Goal: Transaction & Acquisition: Download file/media

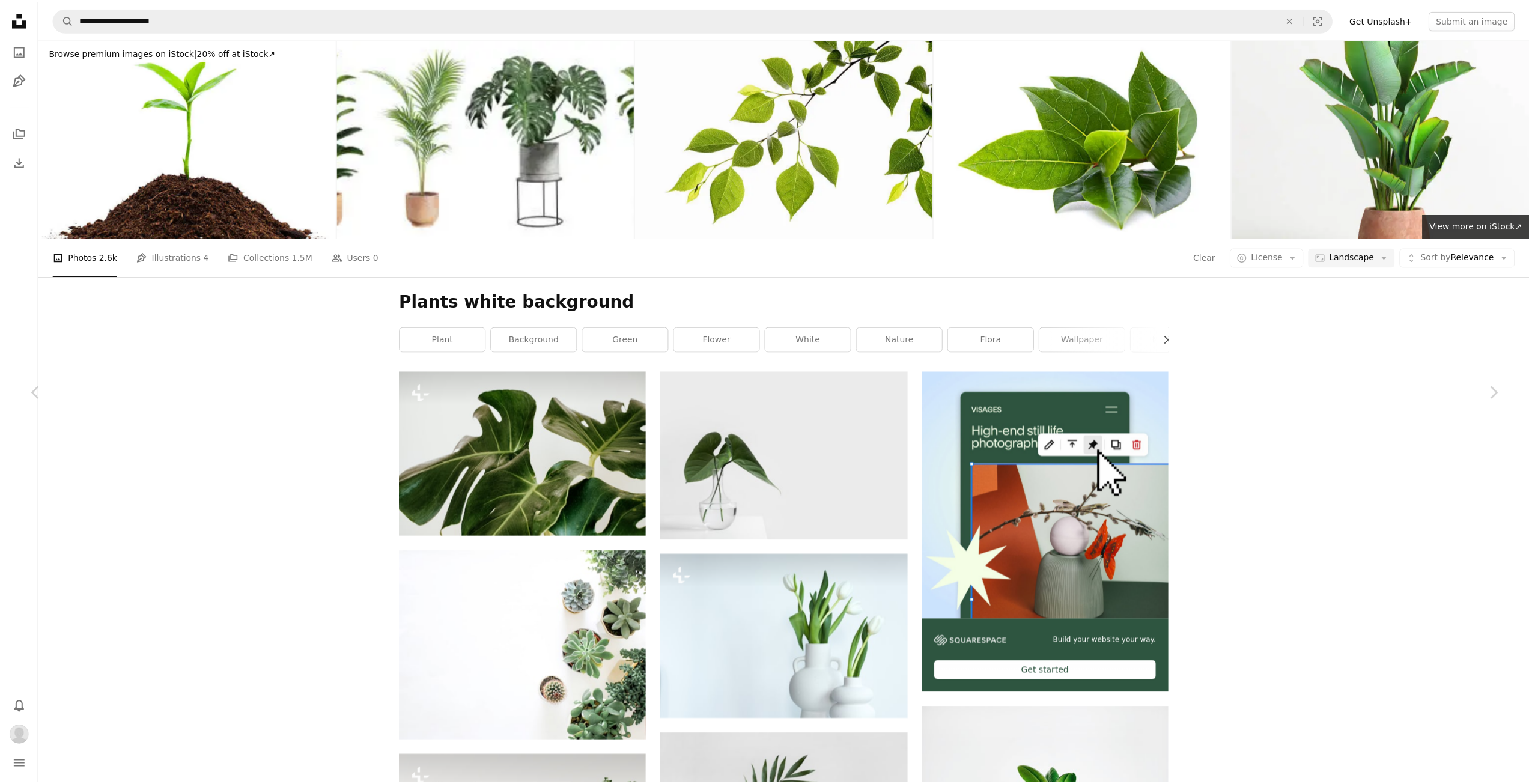
scroll to position [26829, 0]
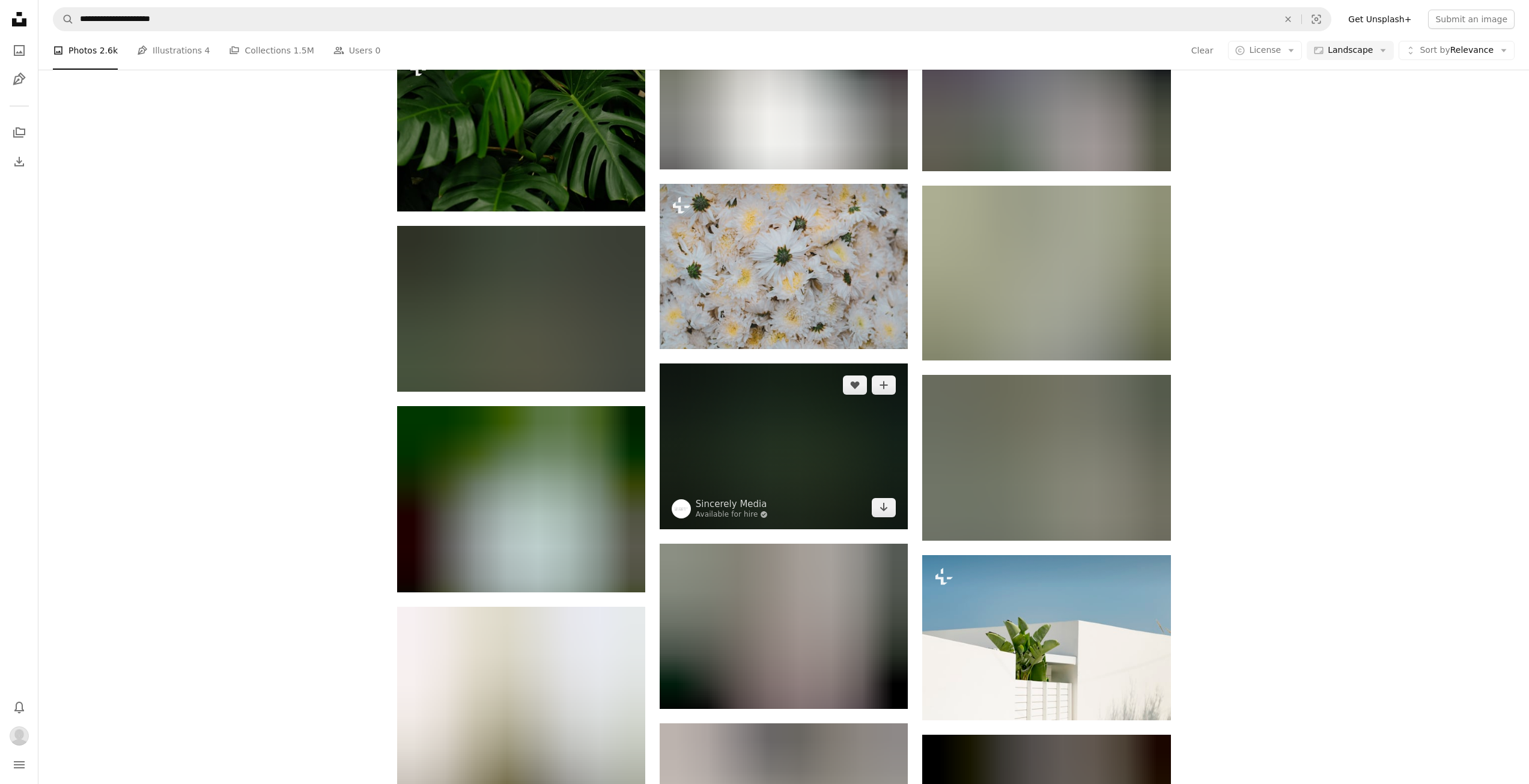
scroll to position [34159, 0]
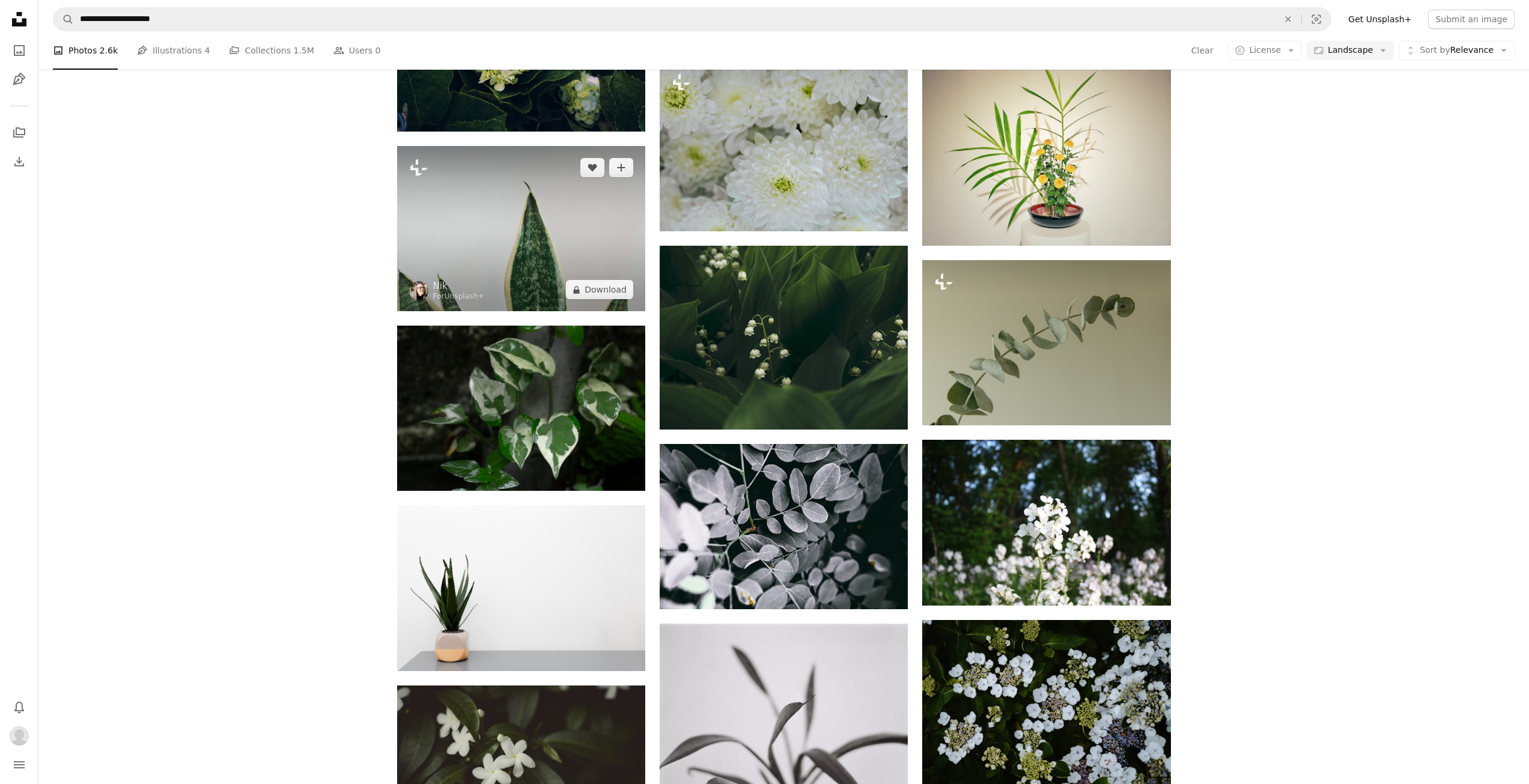
click at [521, 239] on img at bounding box center [521, 228] width 248 height 165
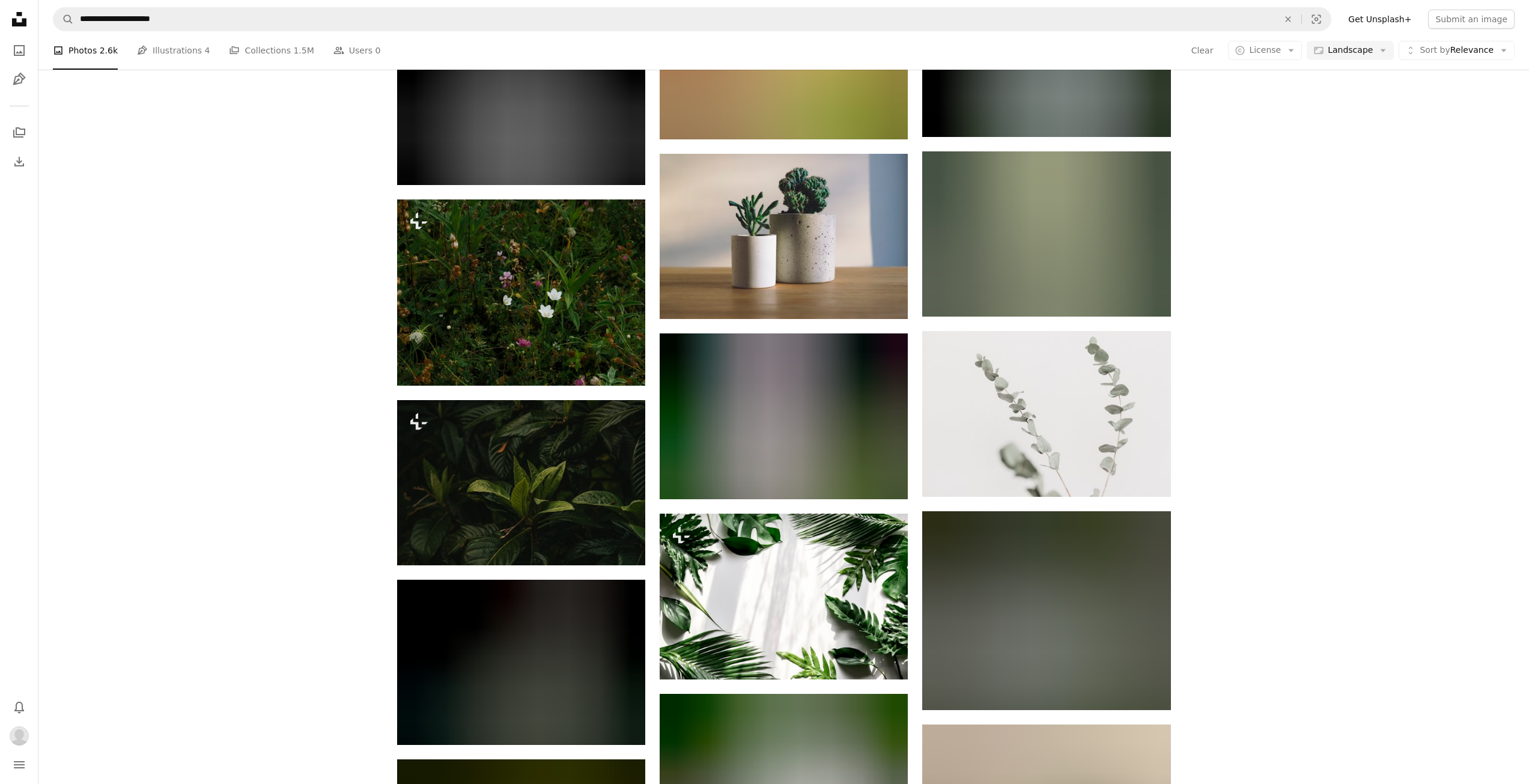
scroll to position [36682, 0]
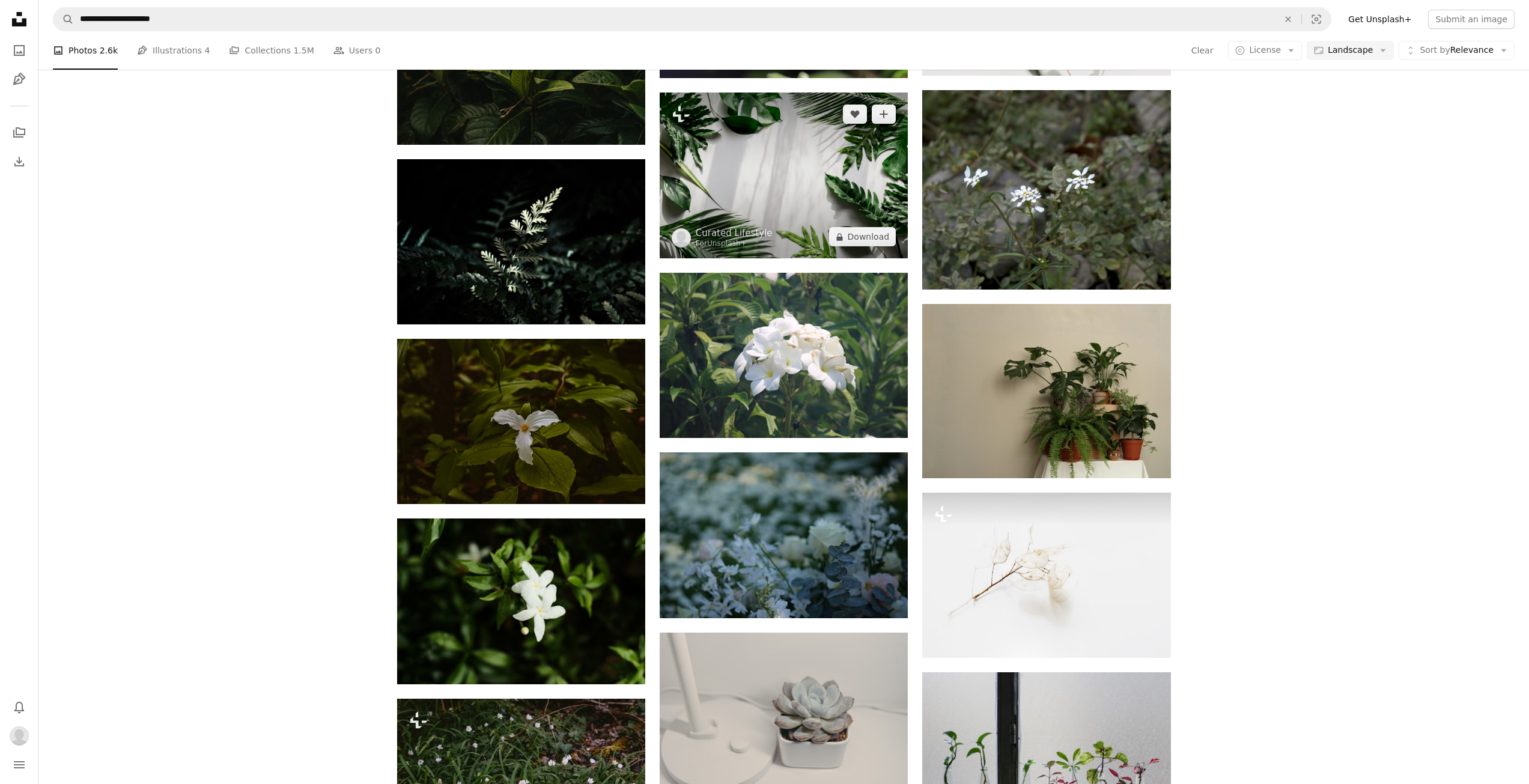
click at [855, 180] on img at bounding box center [784, 175] width 248 height 166
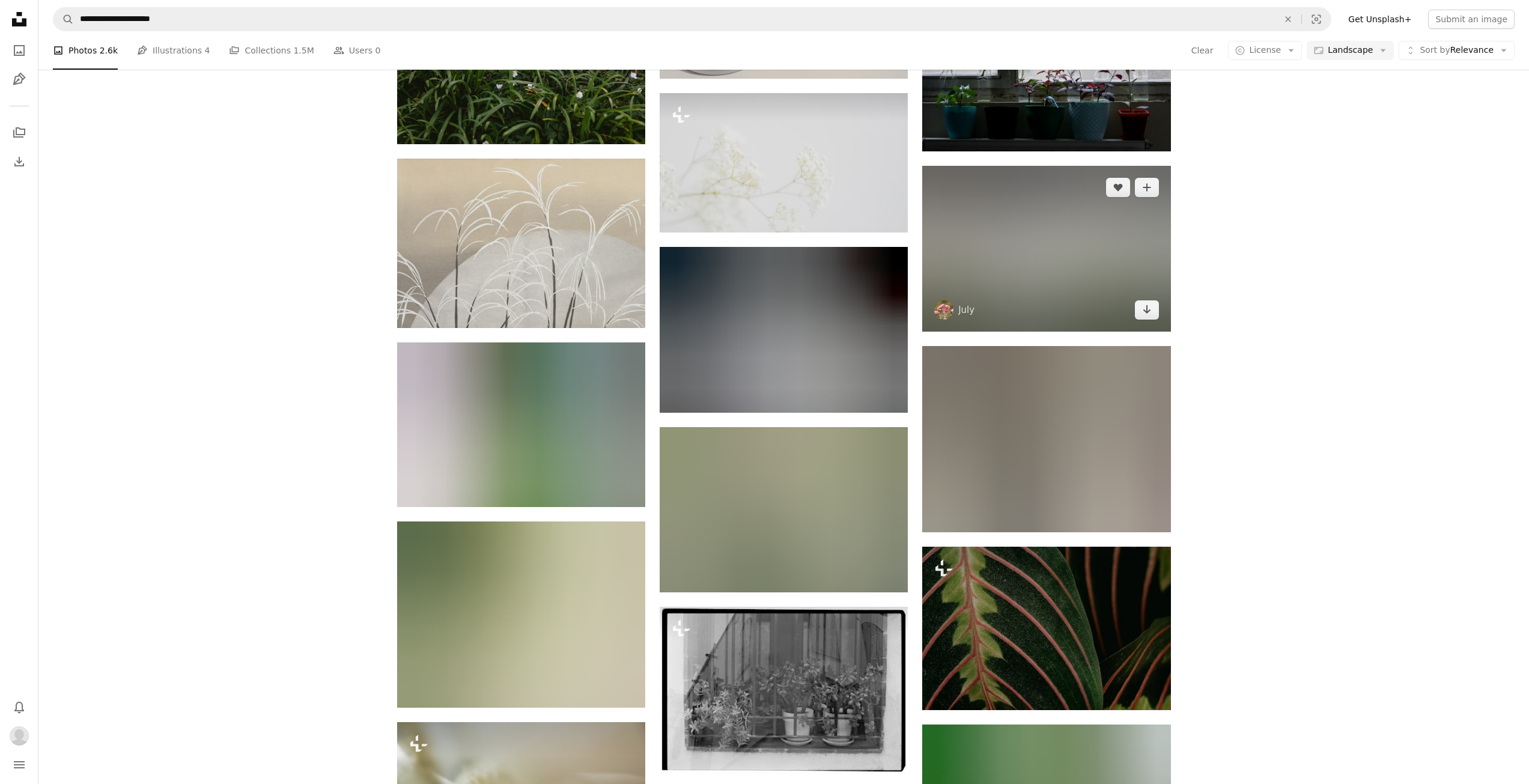
scroll to position [37403, 0]
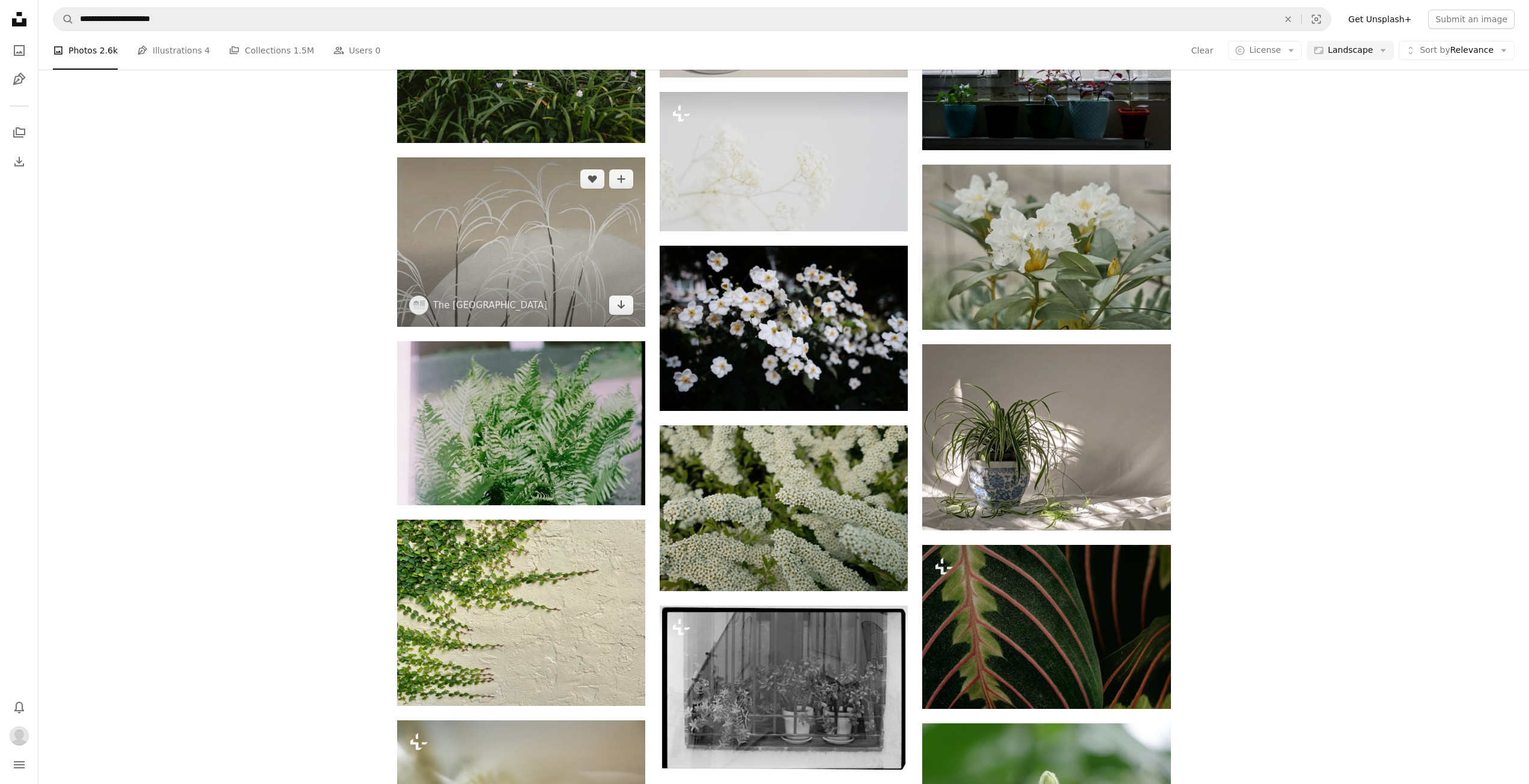
click at [571, 235] on img at bounding box center [521, 242] width 248 height 169
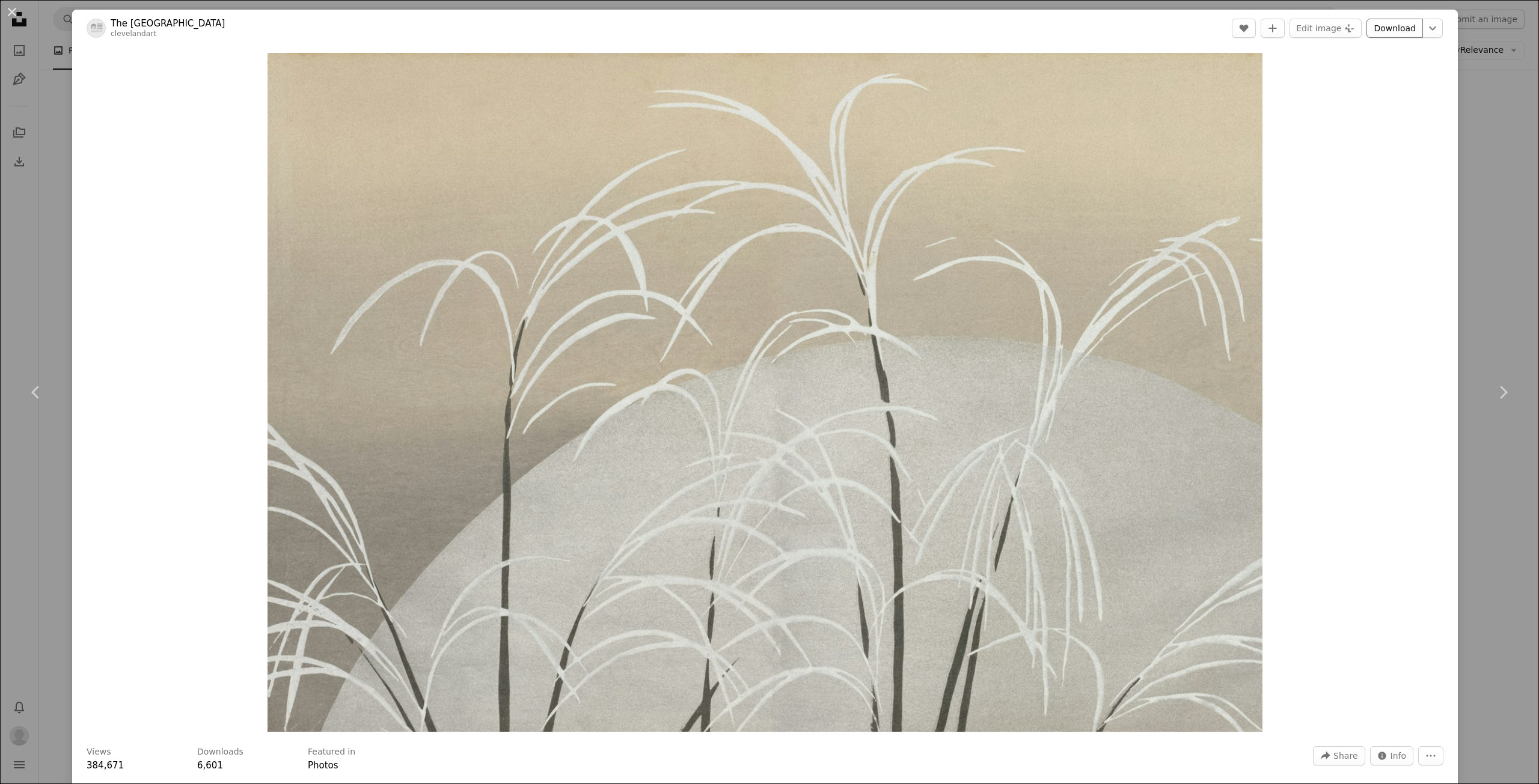
click at [1396, 30] on link "Download" at bounding box center [1394, 28] width 57 height 19
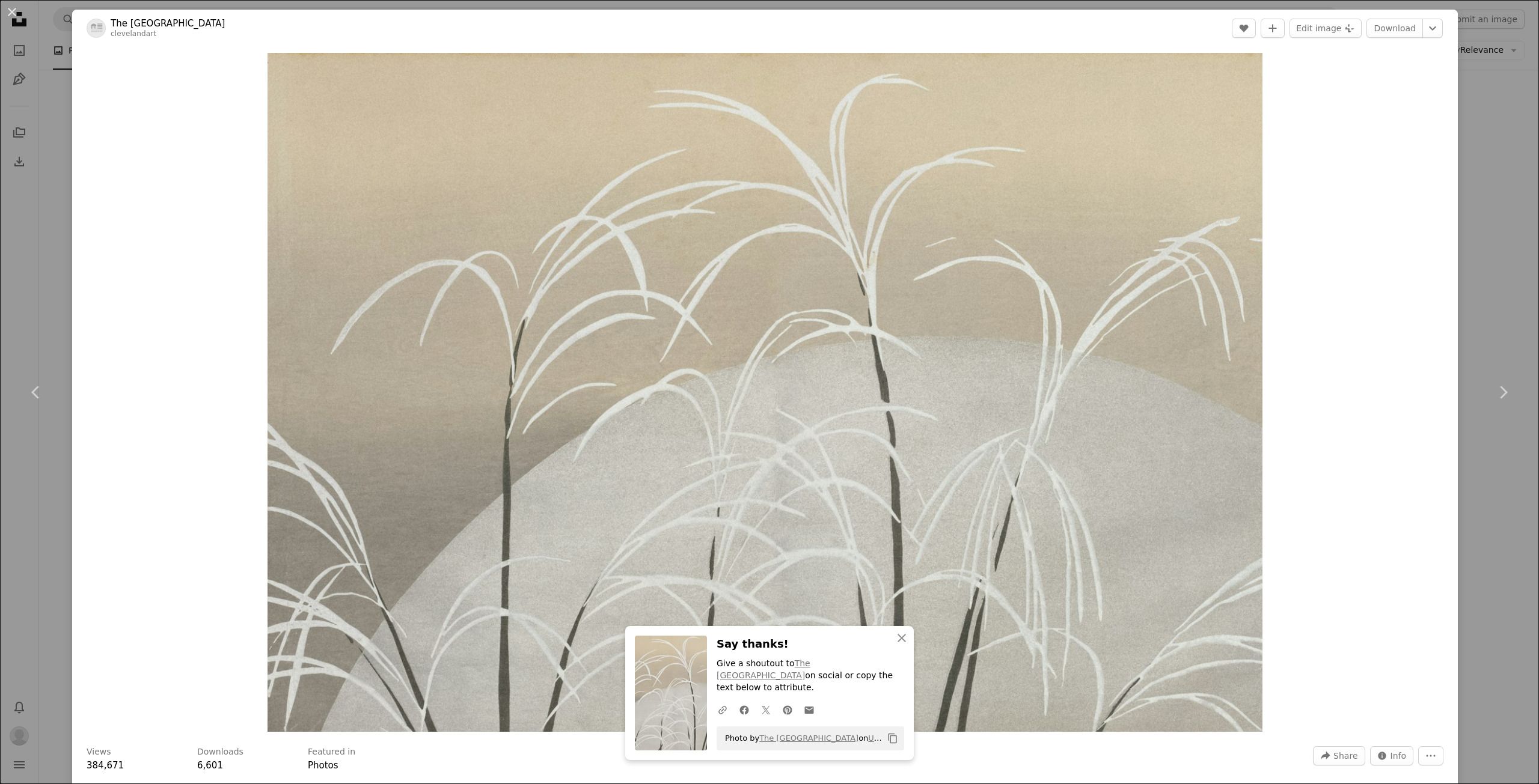
click at [1491, 75] on div "An X shape Chevron left Chevron right An X shape Close Say thanks! Give a shout…" at bounding box center [770, 392] width 1539 height 784
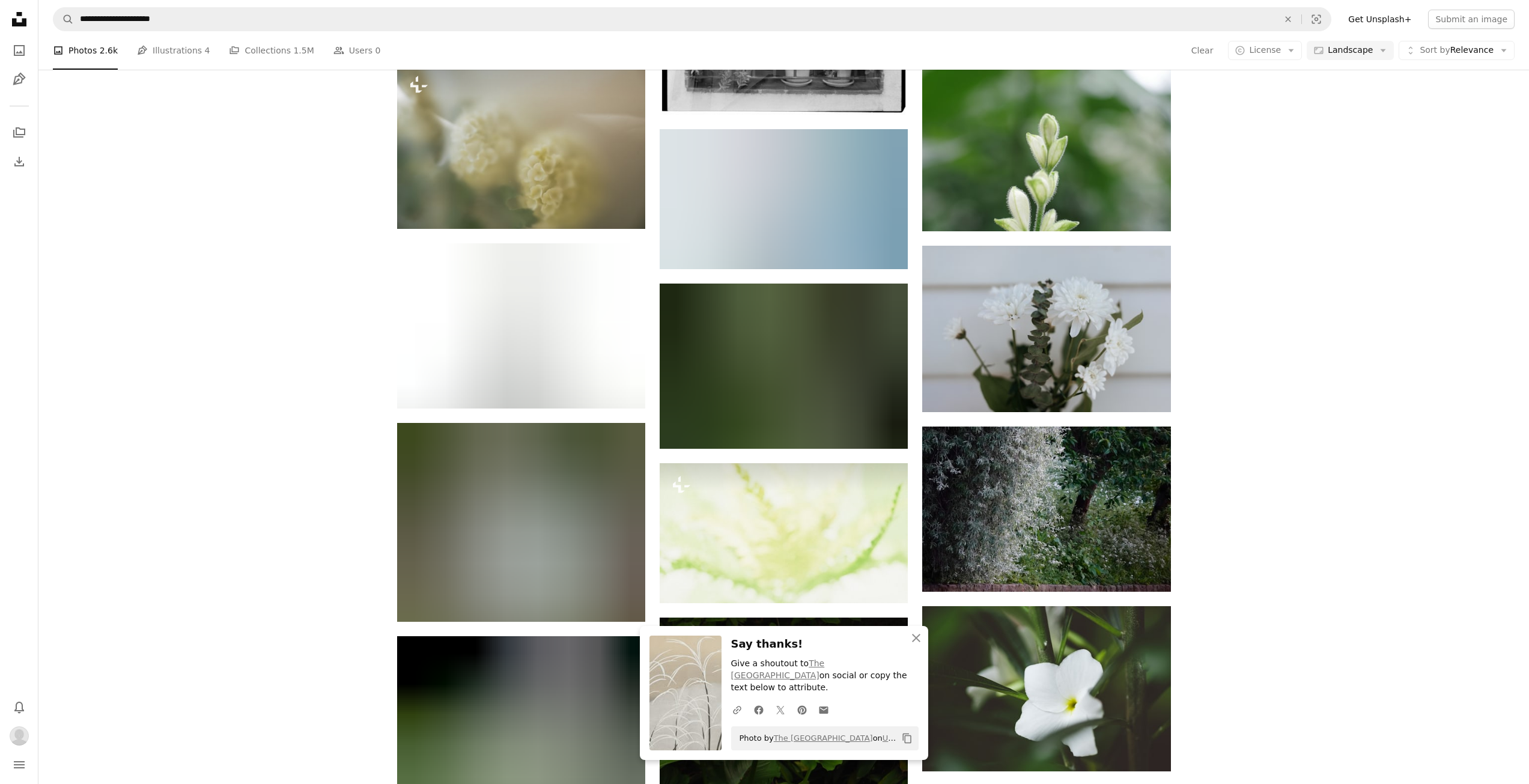
scroll to position [38064, 0]
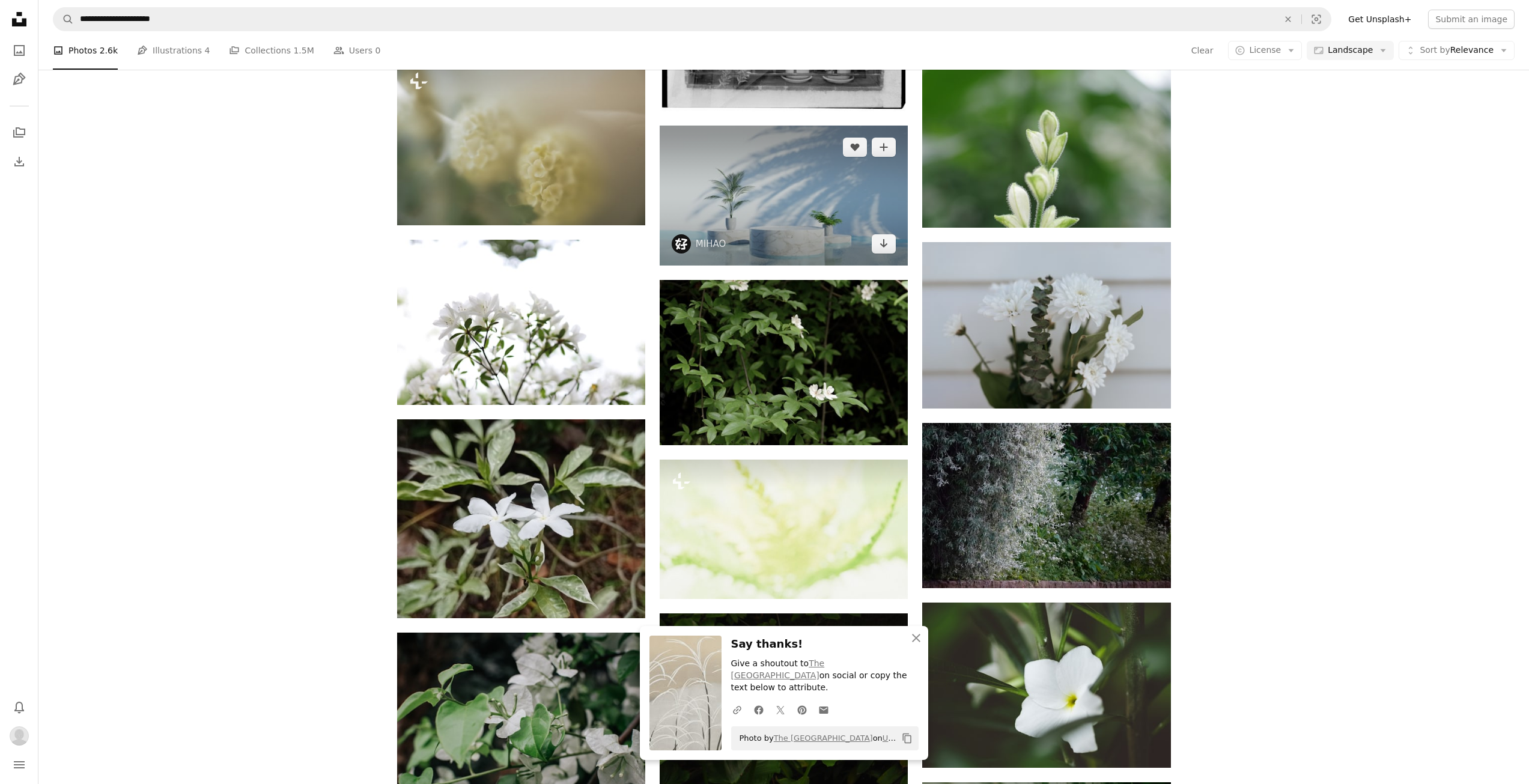
click at [824, 198] on img at bounding box center [784, 195] width 248 height 140
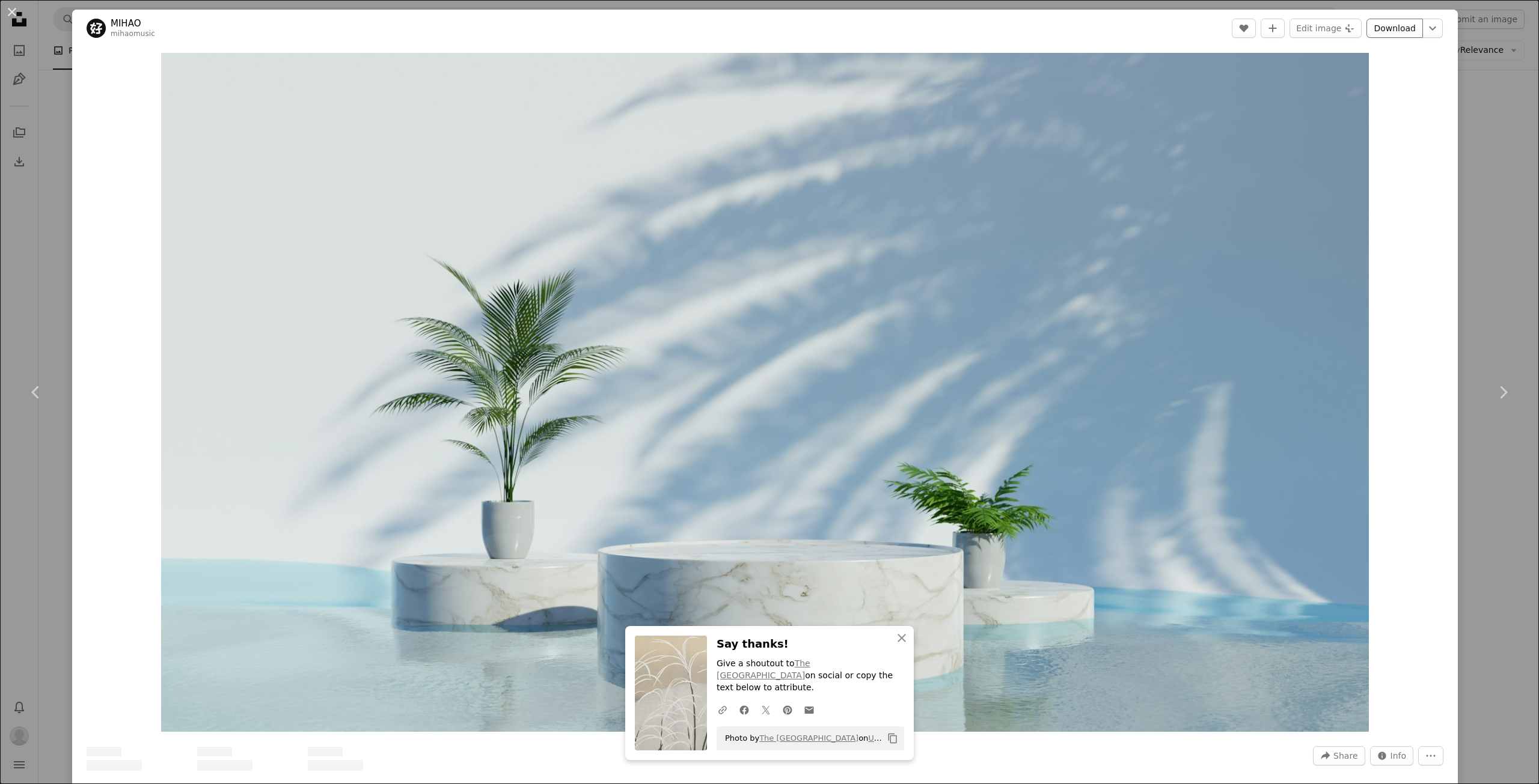
click at [1381, 32] on link "Download" at bounding box center [1394, 28] width 57 height 19
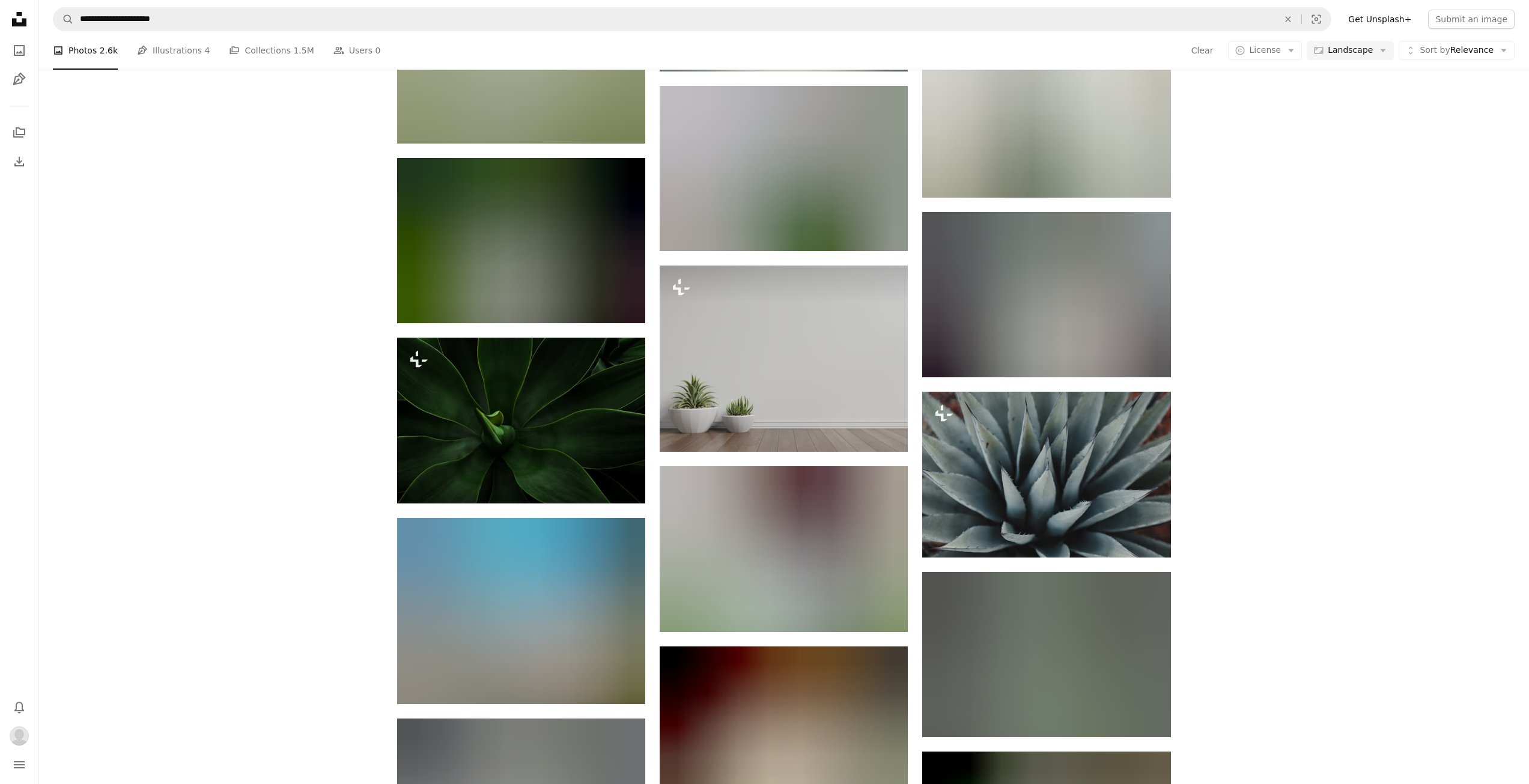
scroll to position [51462, 0]
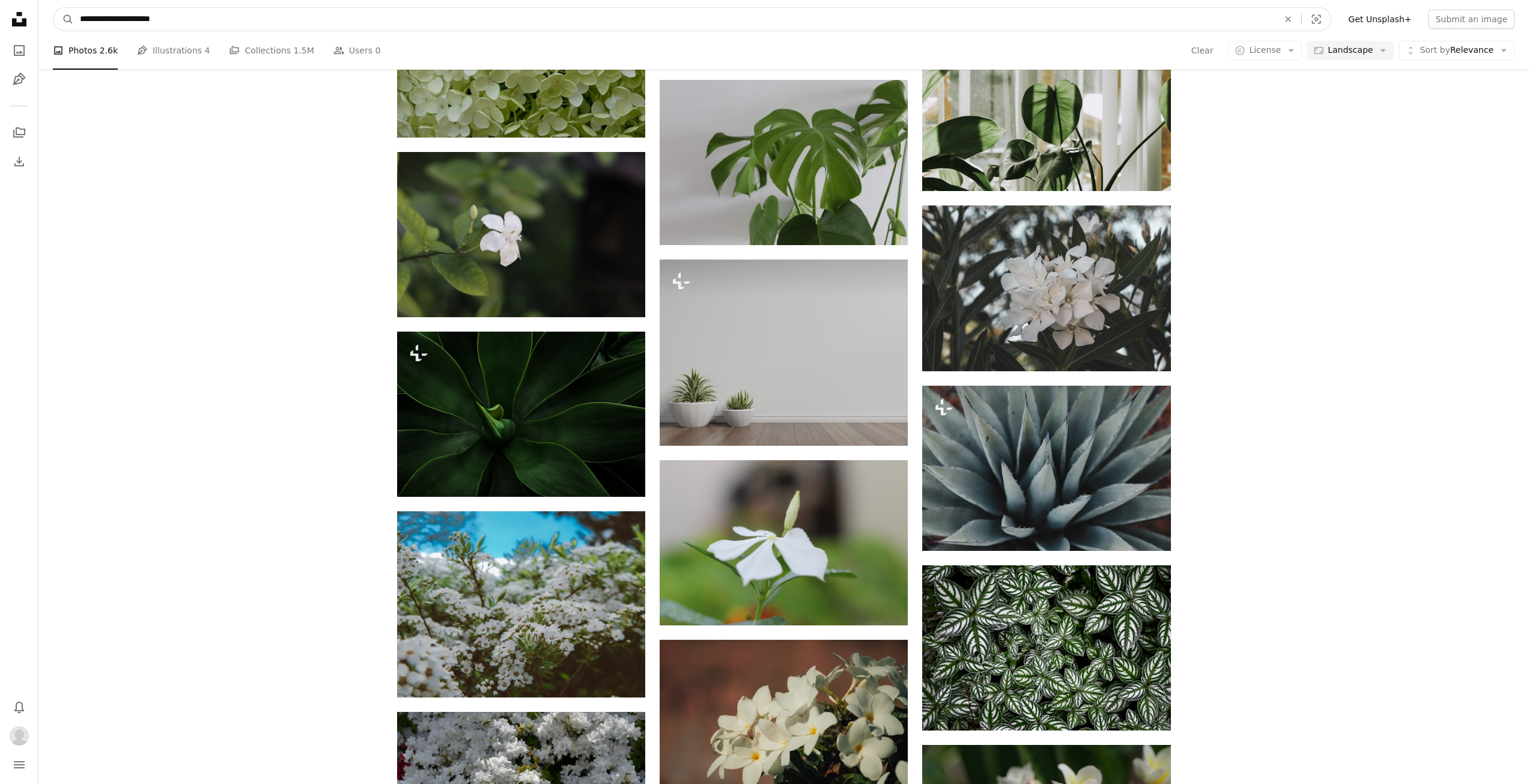
drag, startPoint x: 125, startPoint y: 17, endPoint x: 258, endPoint y: 11, distance: 133.1
click at [258, 12] on input "**********" at bounding box center [674, 19] width 1201 height 23
type input "**********"
click button "A magnifying glass" at bounding box center [63, 19] width 20 height 23
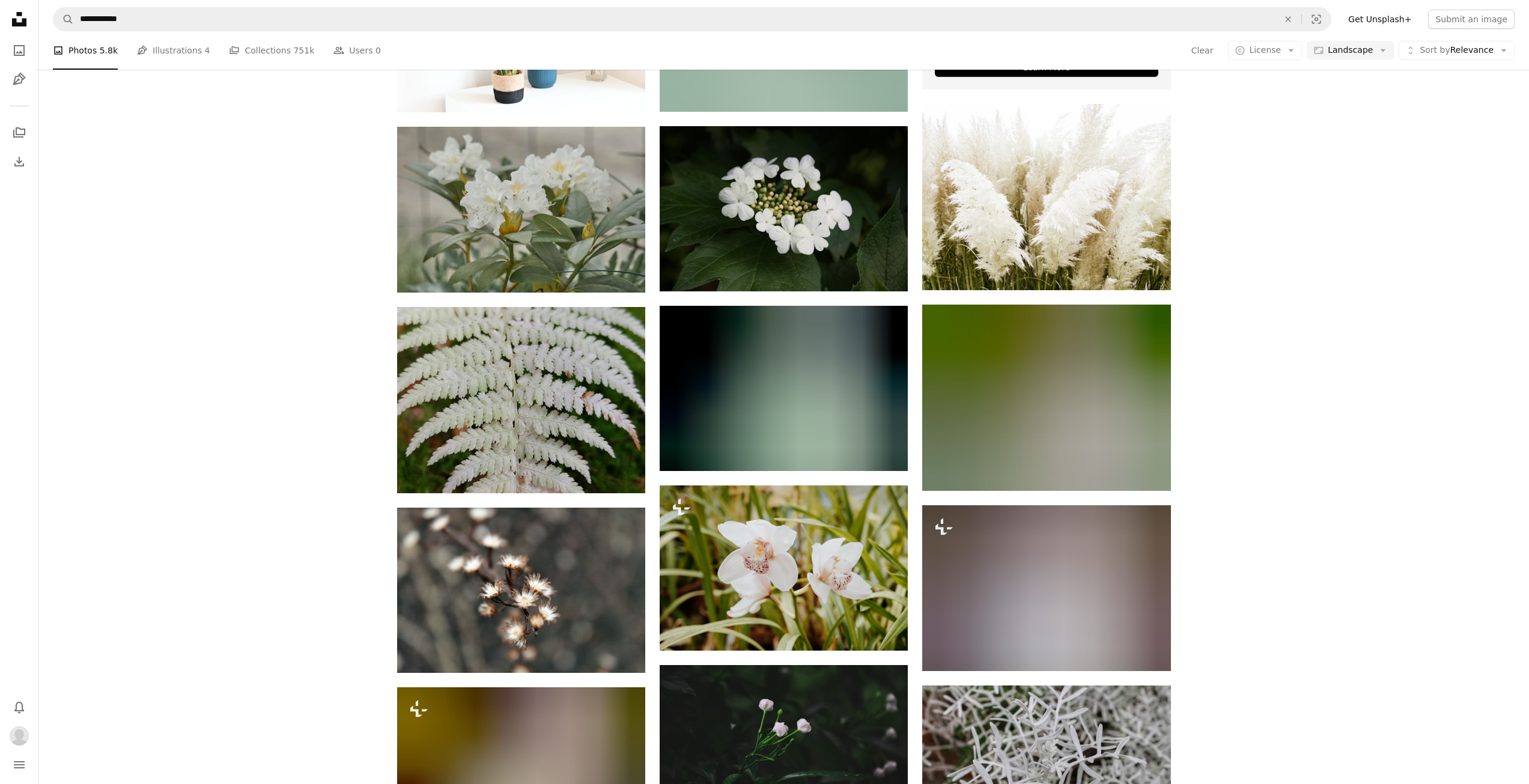
scroll to position [577, 0]
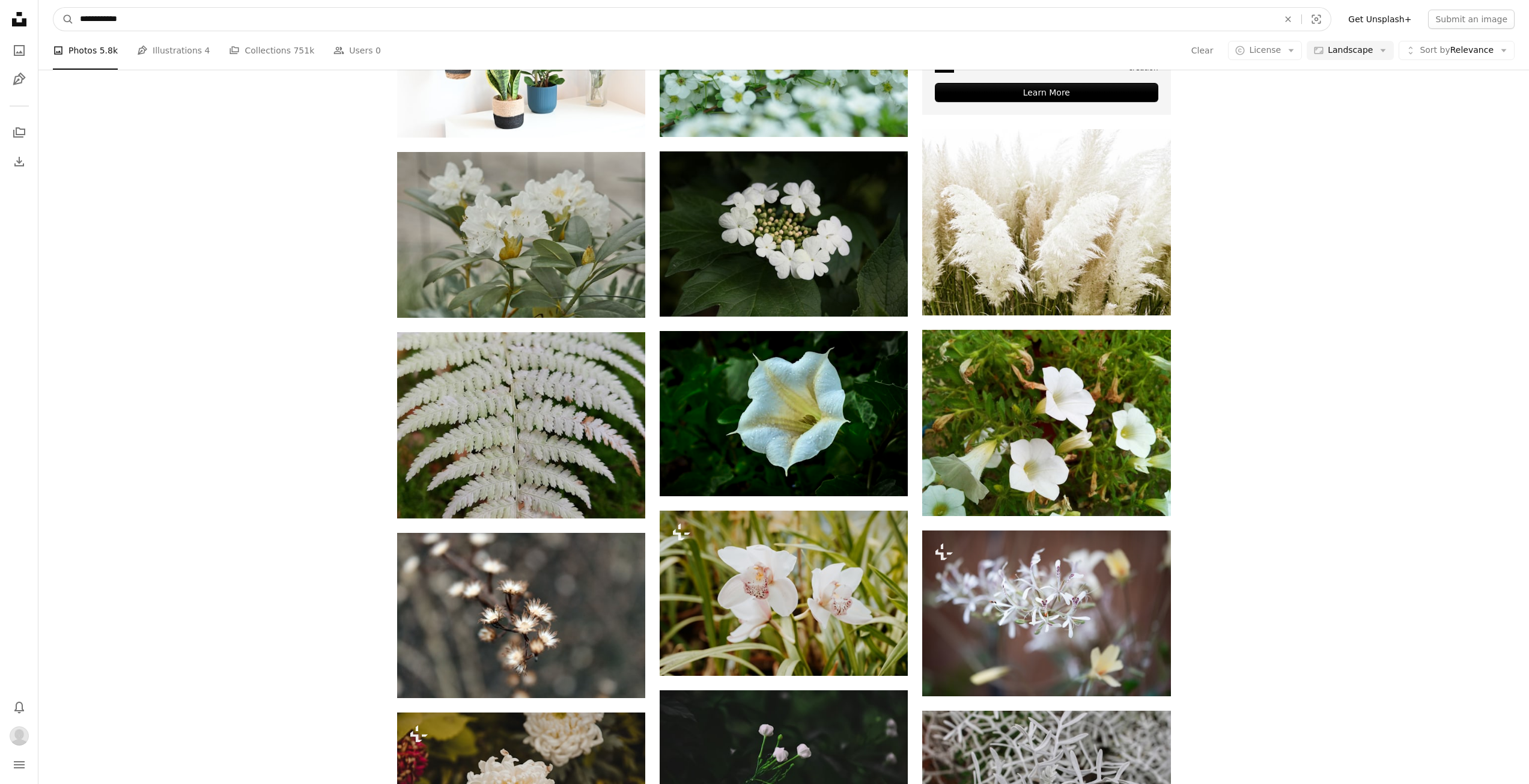
drag, startPoint x: 108, startPoint y: 20, endPoint x: 213, endPoint y: 12, distance: 105.3
click at [194, 17] on input "**********" at bounding box center [674, 19] width 1201 height 23
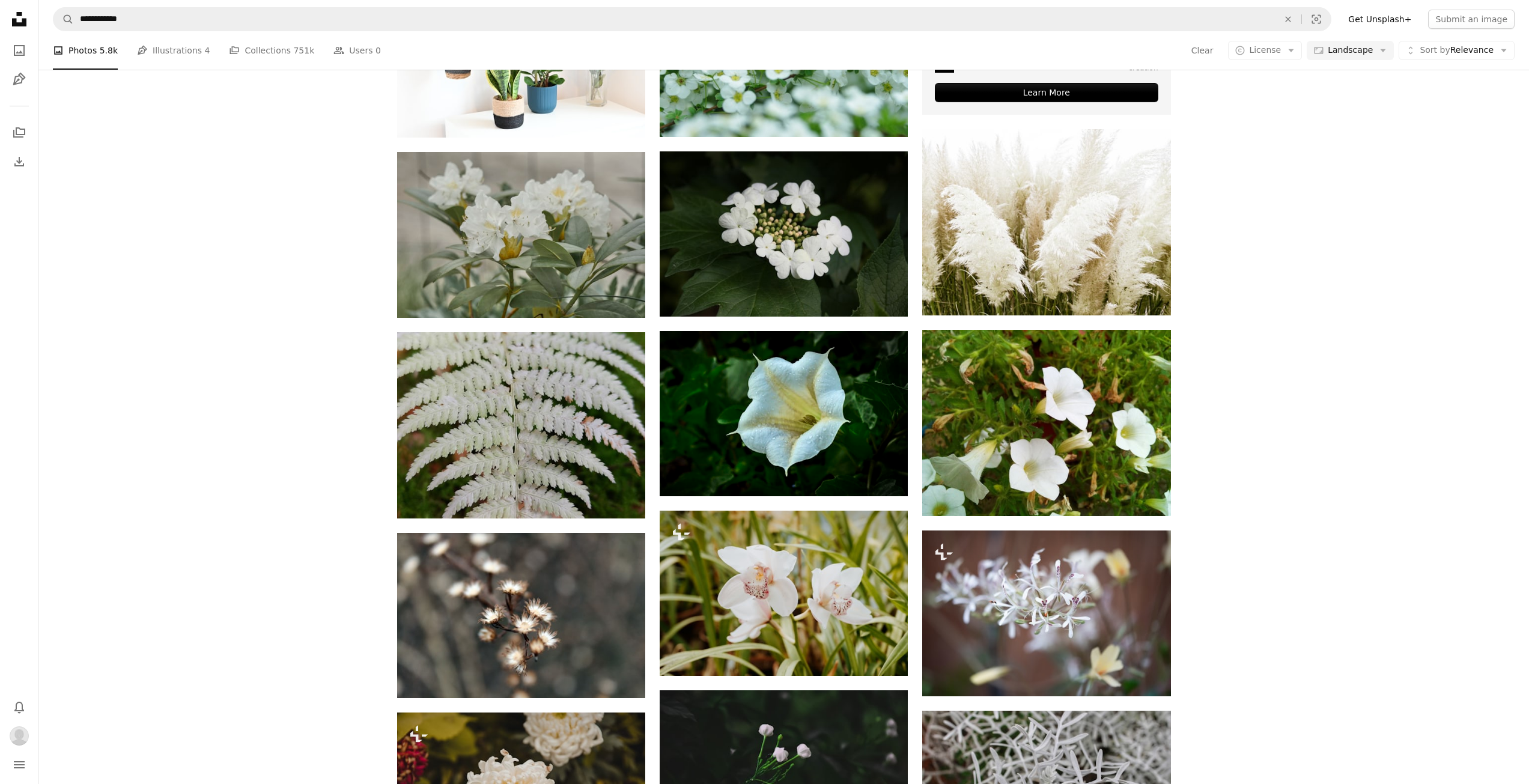
click at [109, 222] on div "Plus sign for Unsplash+ A heart A plus sign Content Pixie For Unsplash+ A lock …" at bounding box center [783, 514] width 1491 height 1443
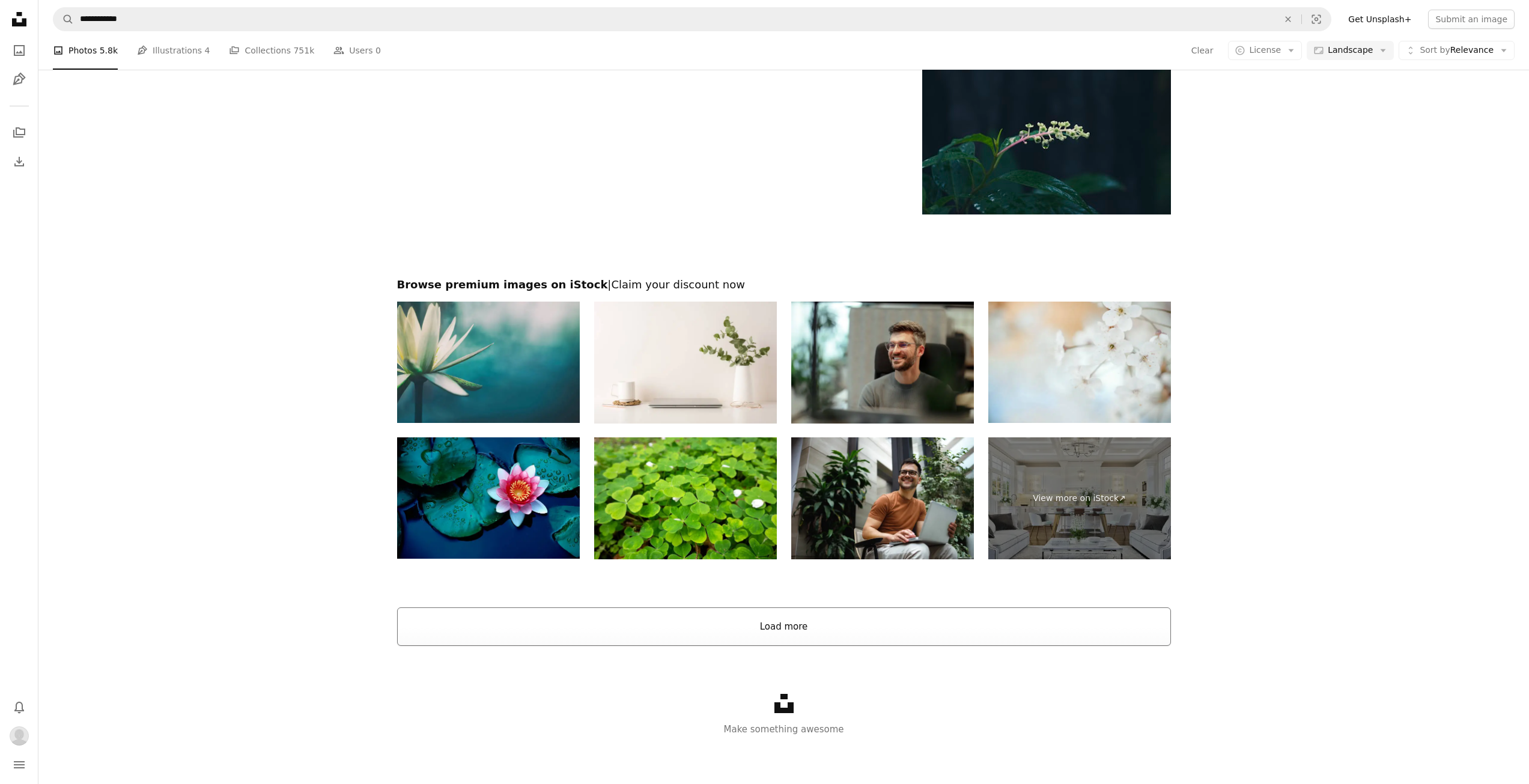
click at [850, 633] on button "Load more" at bounding box center [784, 626] width 774 height 38
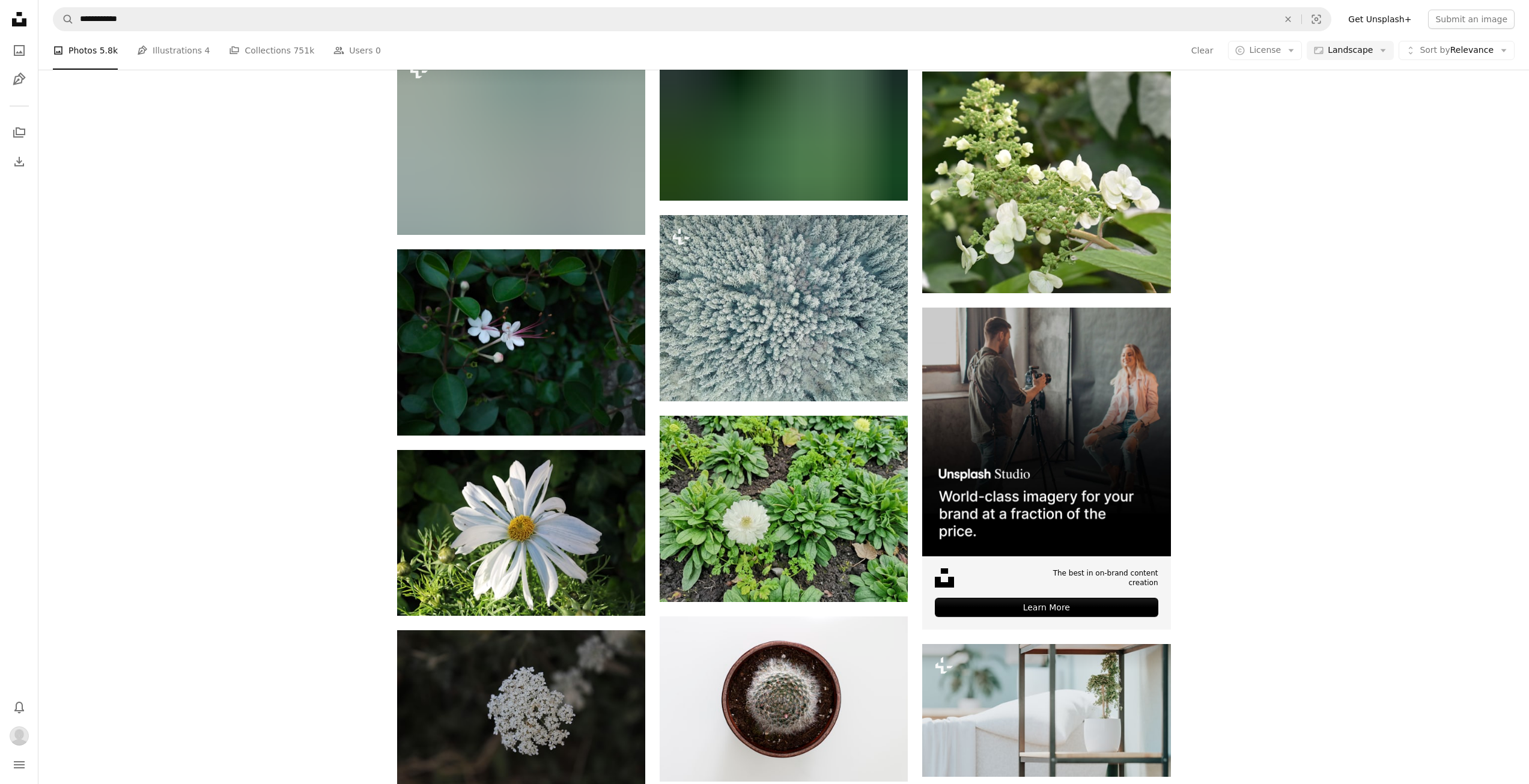
scroll to position [3821, 0]
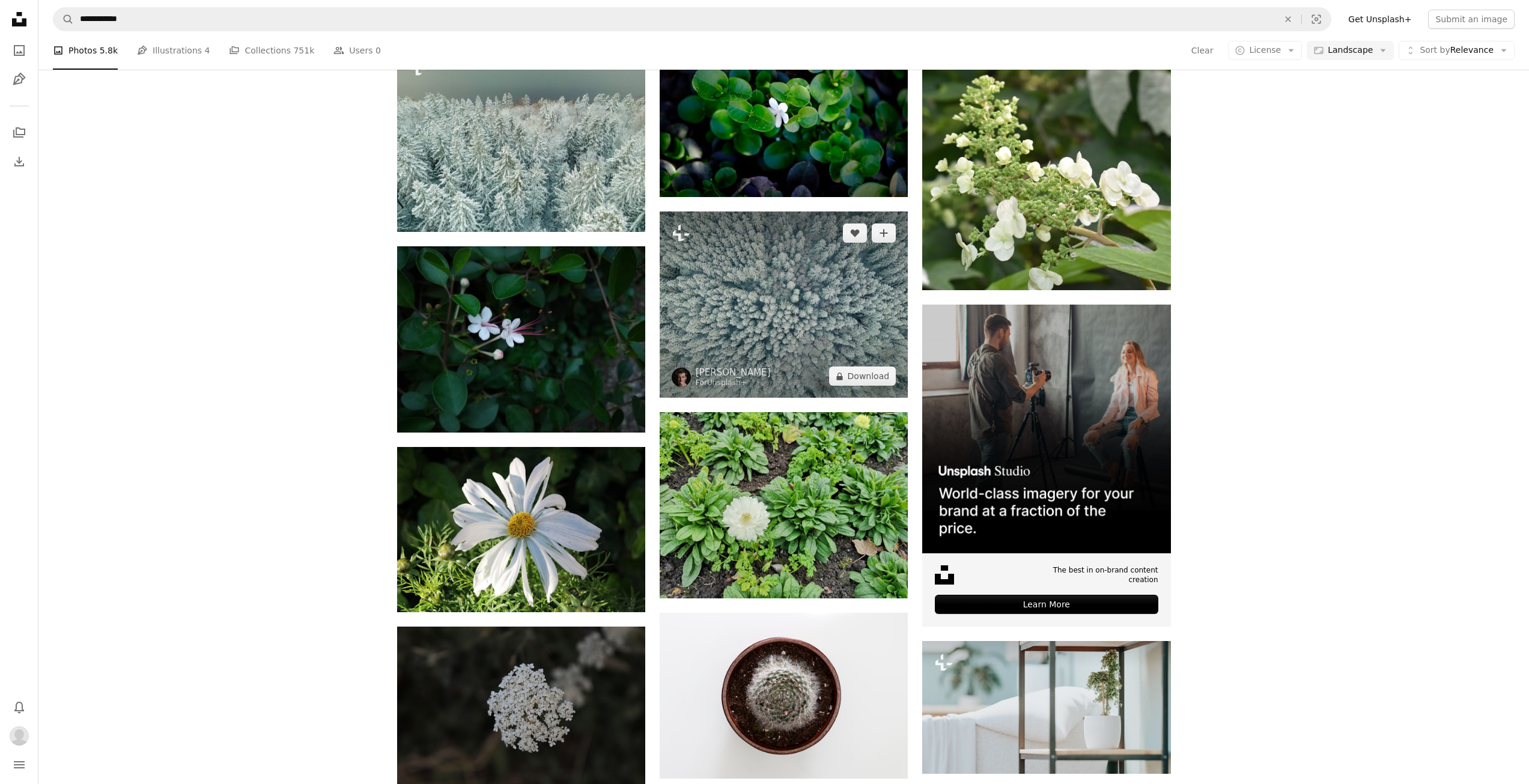
click at [803, 293] on img at bounding box center [784, 305] width 248 height 186
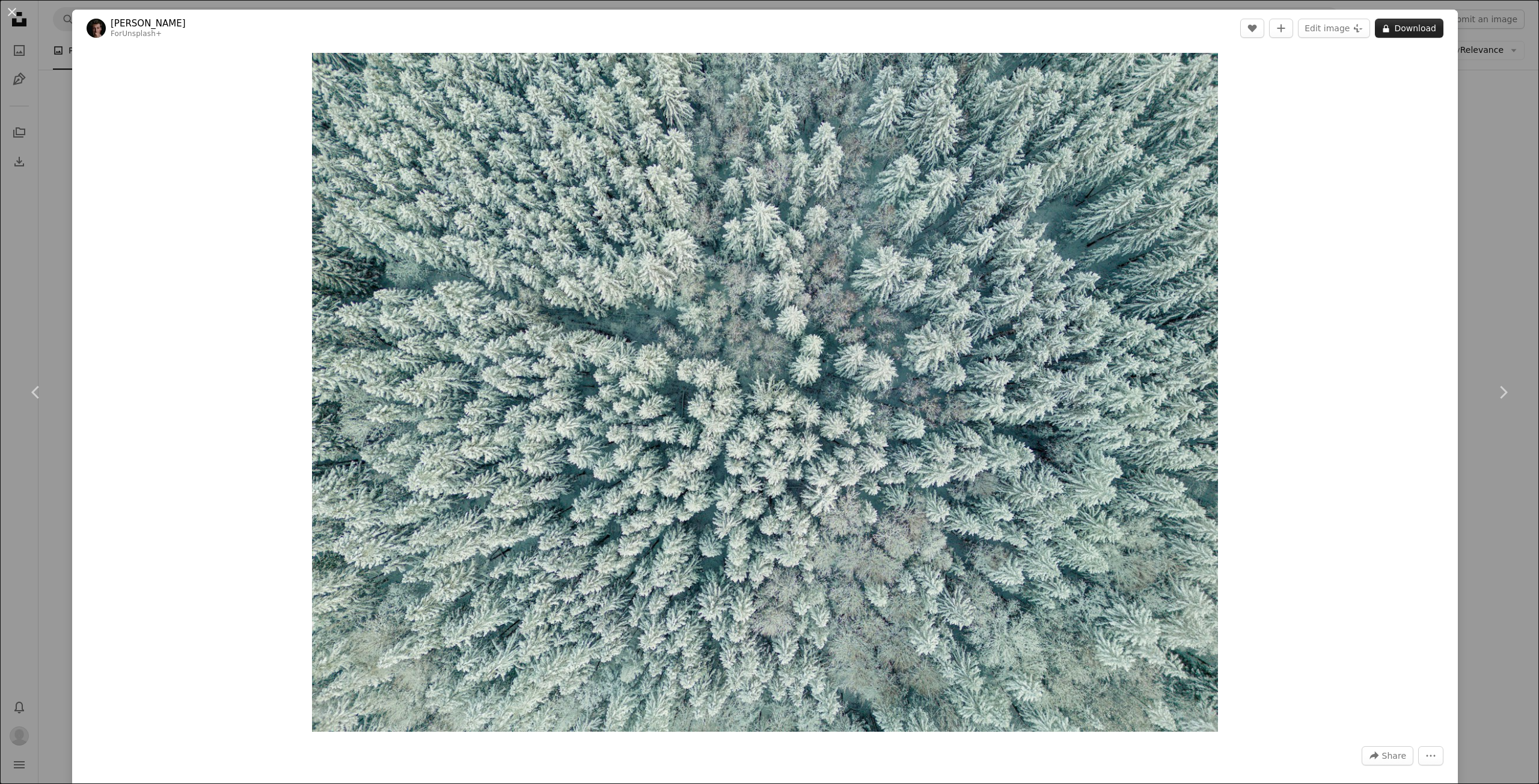
click at [1401, 22] on button "A lock Download" at bounding box center [1409, 28] width 68 height 19
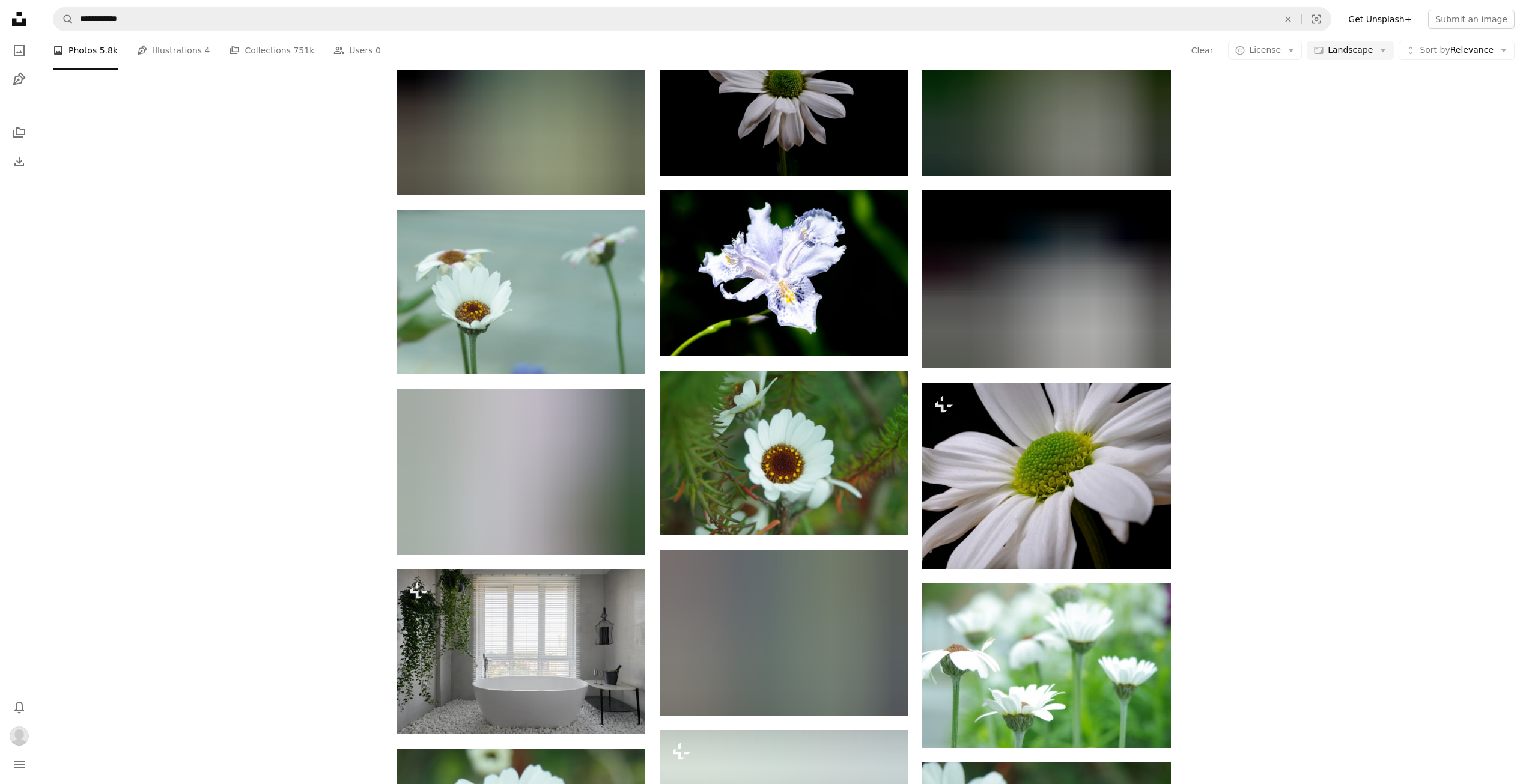
scroll to position [4783, 0]
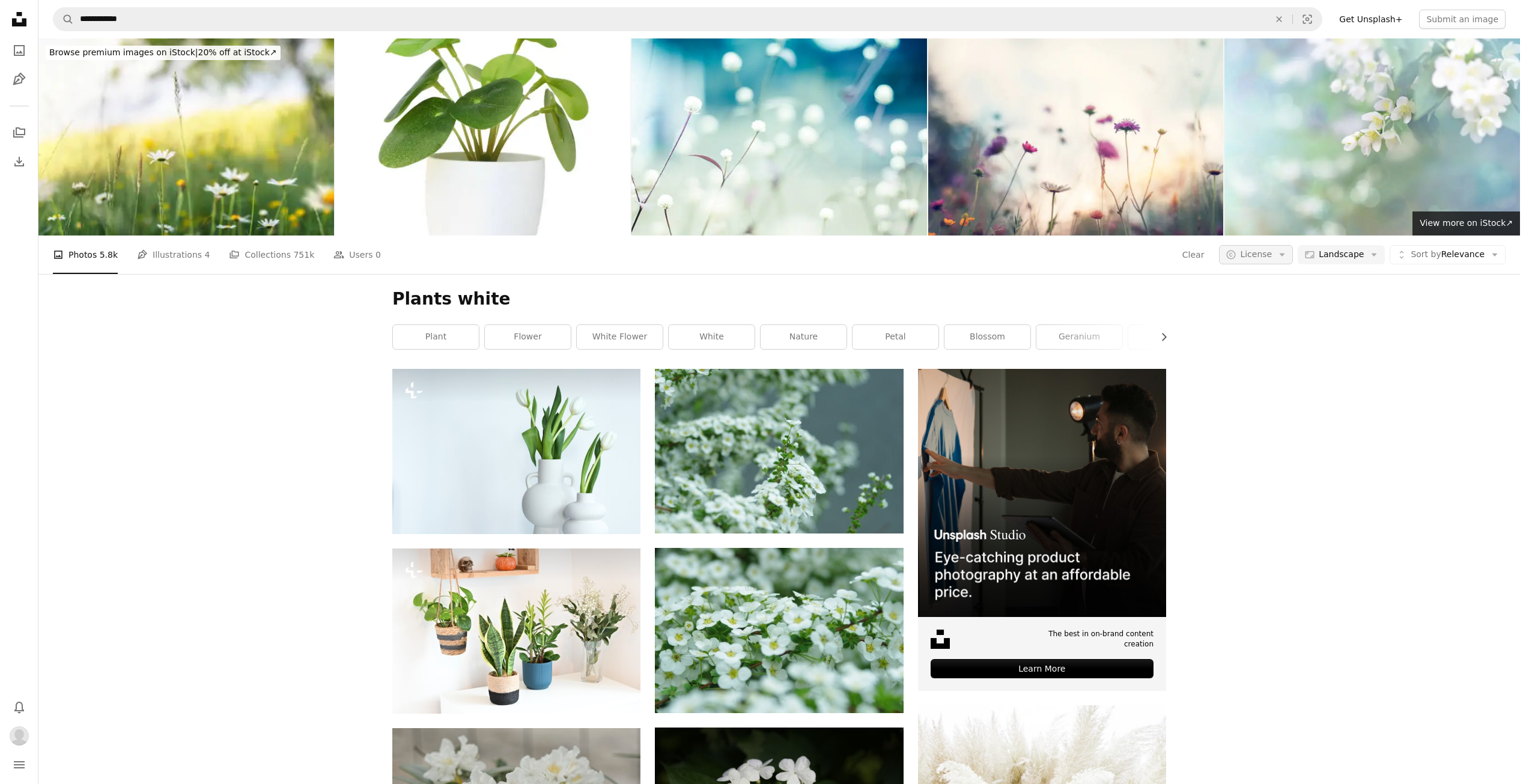
click at [1293, 245] on button "A copyright icon © License Arrow down" at bounding box center [1256, 255] width 74 height 19
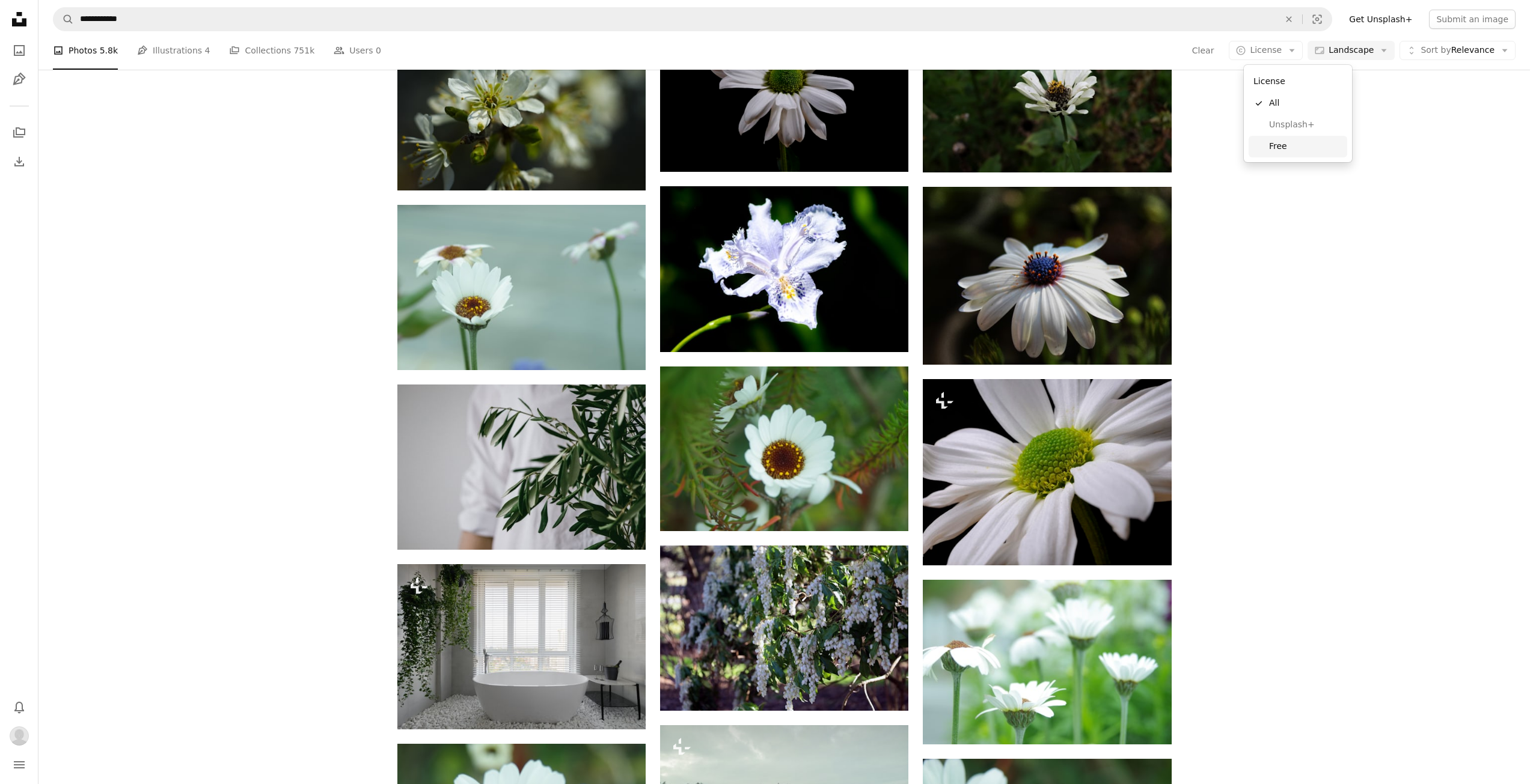
click at [1295, 146] on span "Free" at bounding box center [1305, 146] width 73 height 12
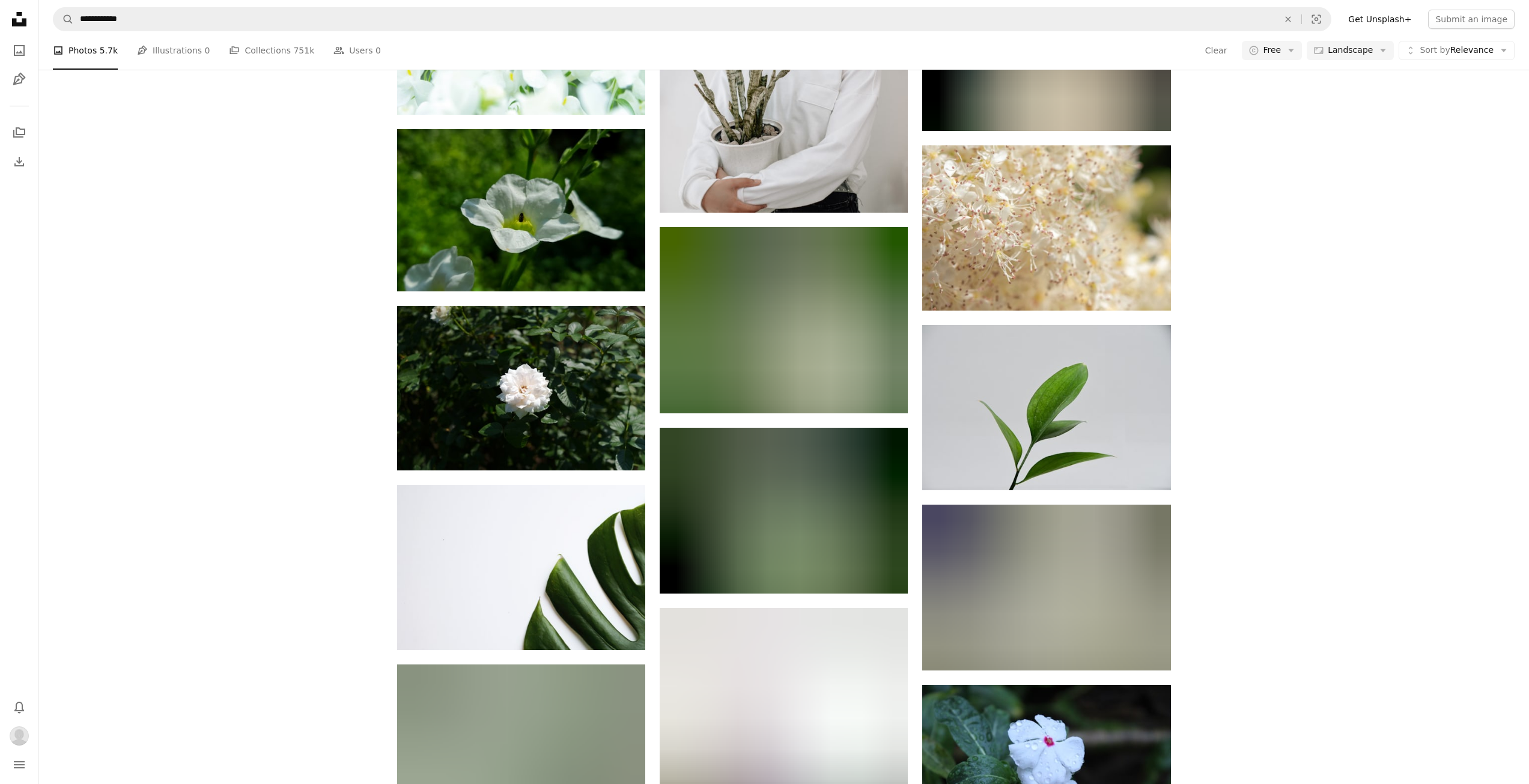
scroll to position [4986, 0]
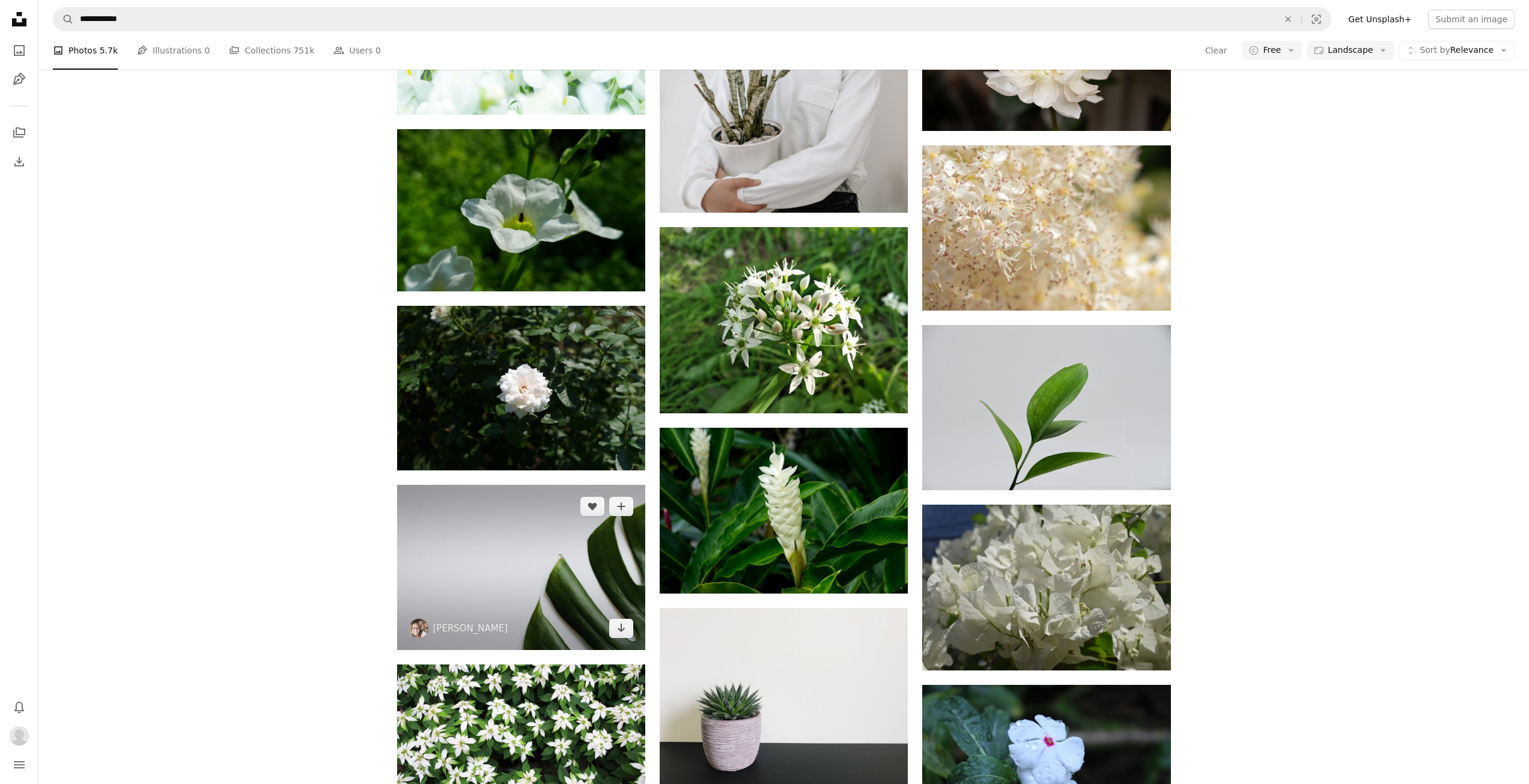
click at [526, 485] on img at bounding box center [521, 567] width 248 height 165
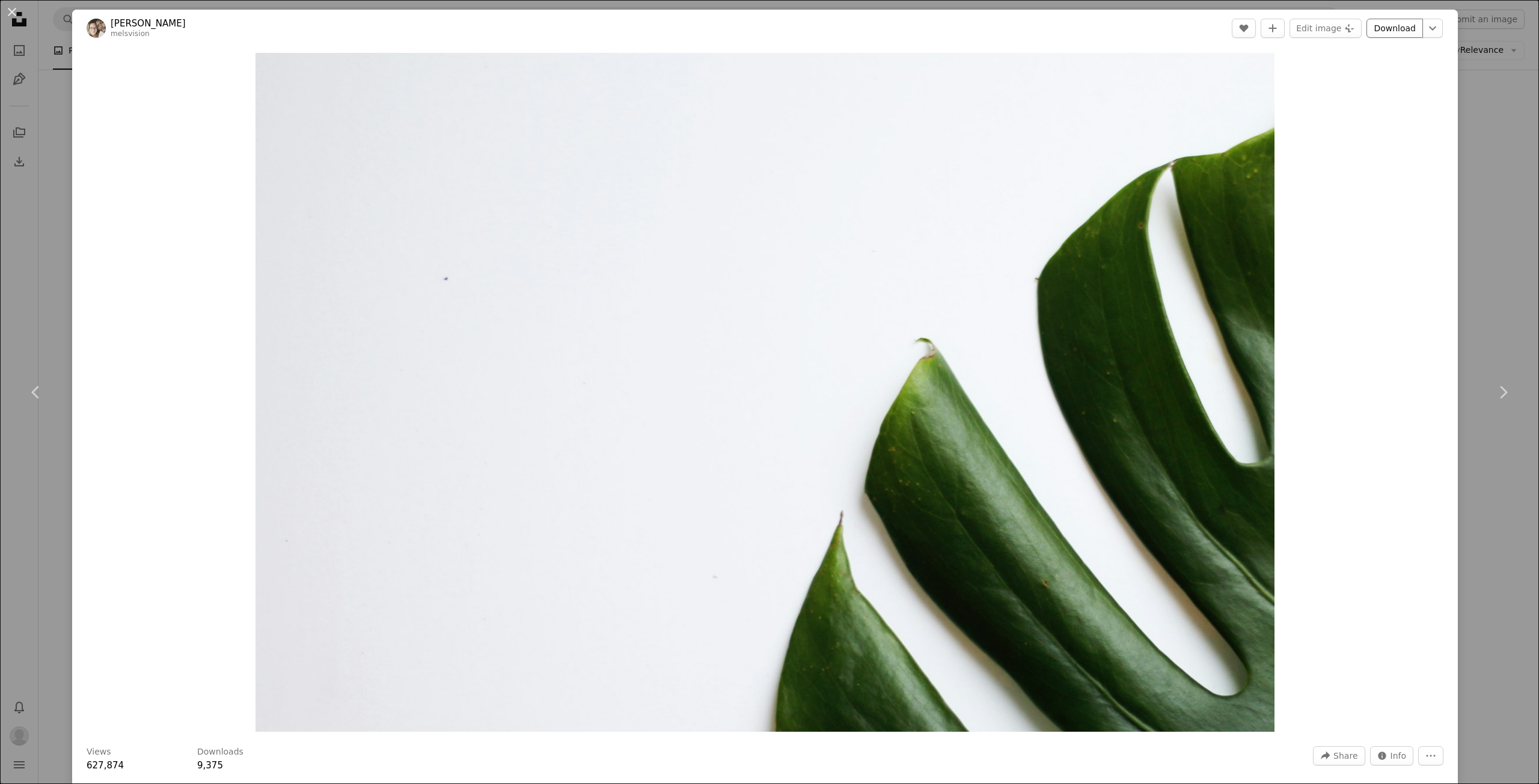
click at [1388, 24] on link "Download" at bounding box center [1394, 28] width 57 height 19
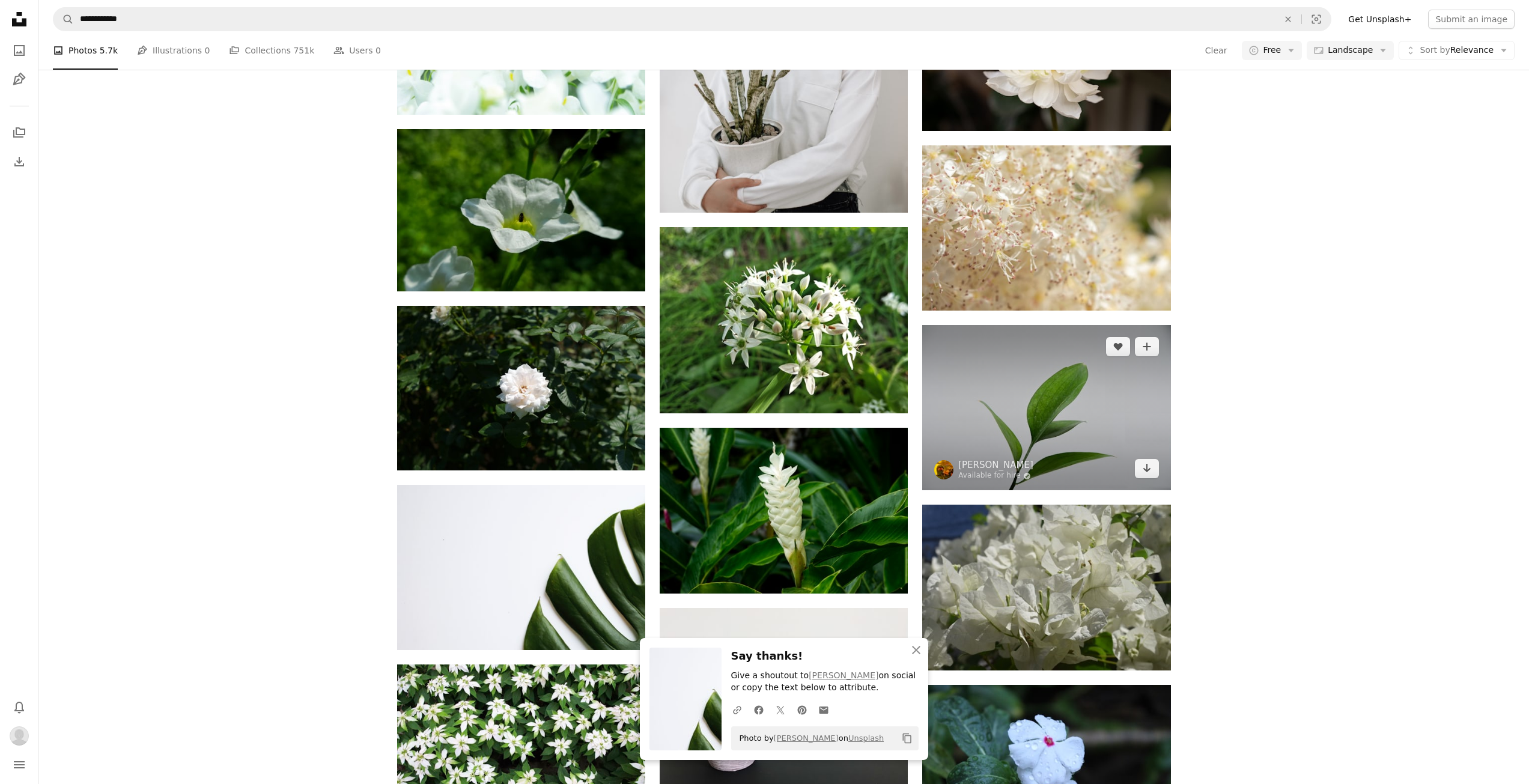
click at [1091, 325] on img at bounding box center [1047, 408] width 248 height 165
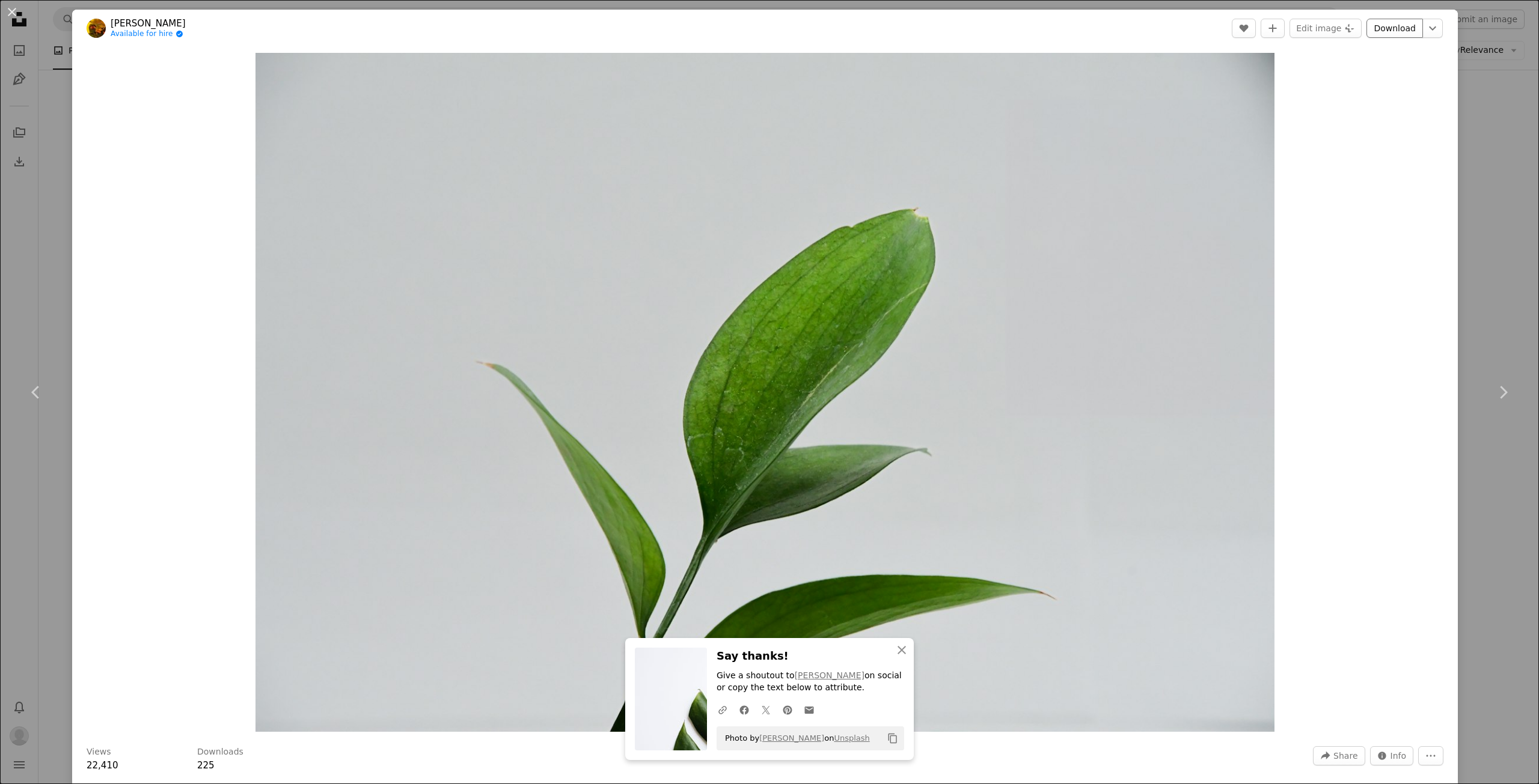
click at [1385, 30] on link "Download" at bounding box center [1394, 28] width 57 height 19
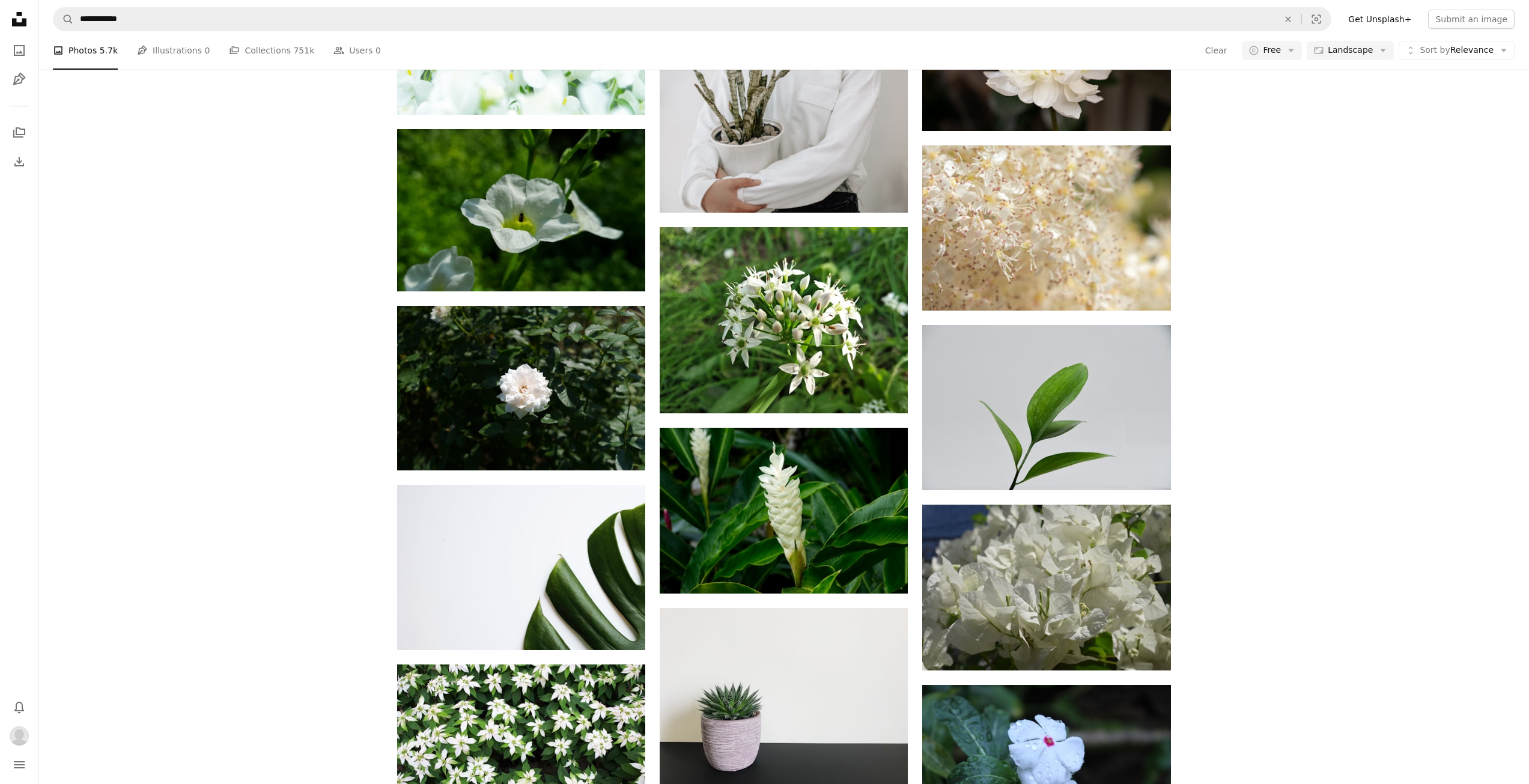
scroll to position [11114, 0]
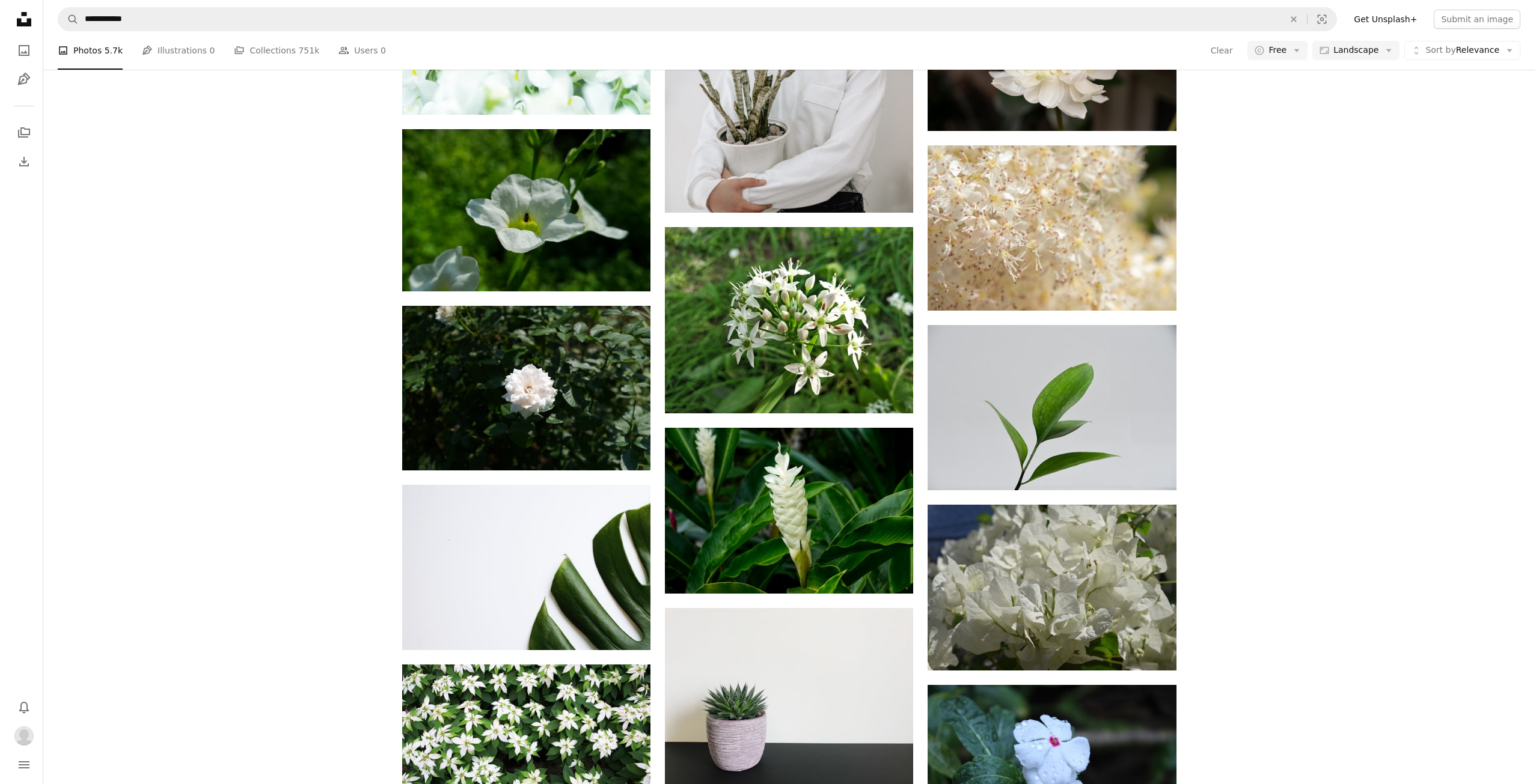
scroll to position [17423, 0]
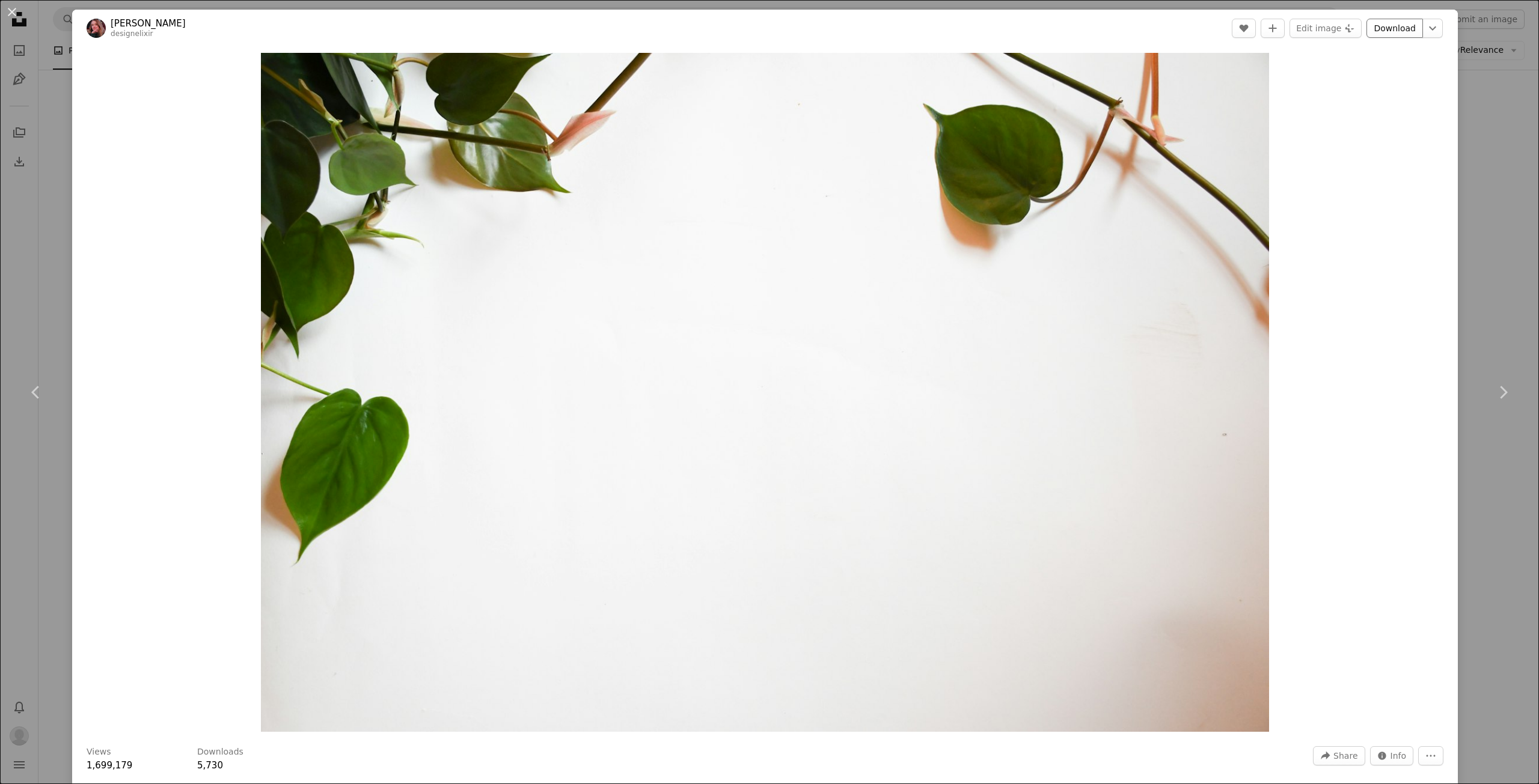
click at [1386, 23] on link "Download" at bounding box center [1394, 28] width 57 height 19
